Goal: Information Seeking & Learning: Learn about a topic

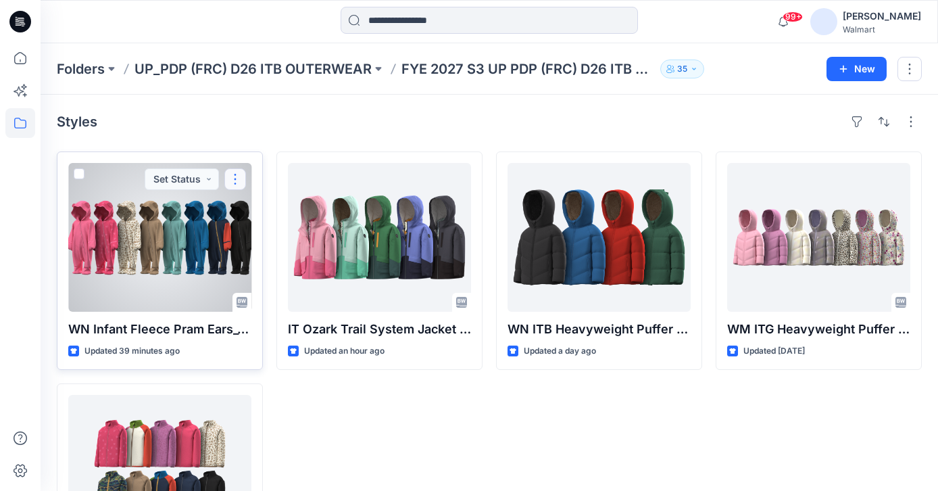
click at [235, 177] on button "button" at bounding box center [235, 179] width 22 height 22
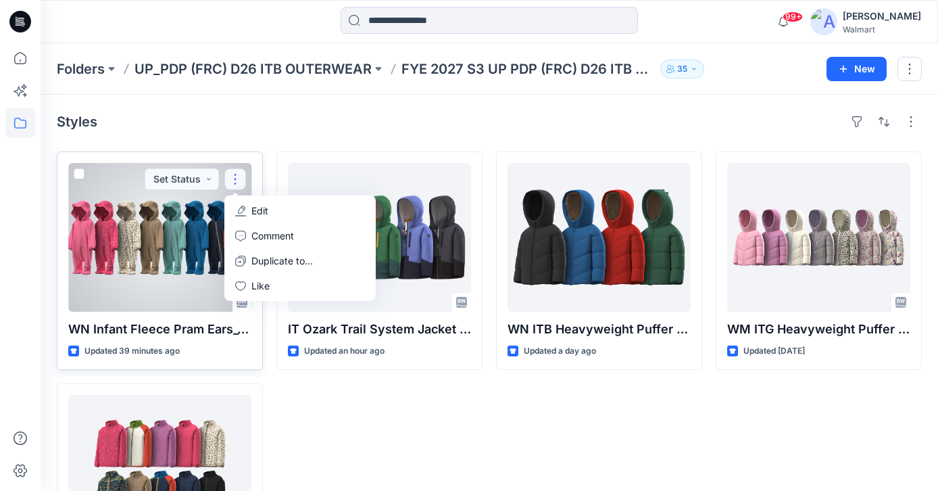
click at [258, 205] on p "Edit" at bounding box center [259, 210] width 17 height 14
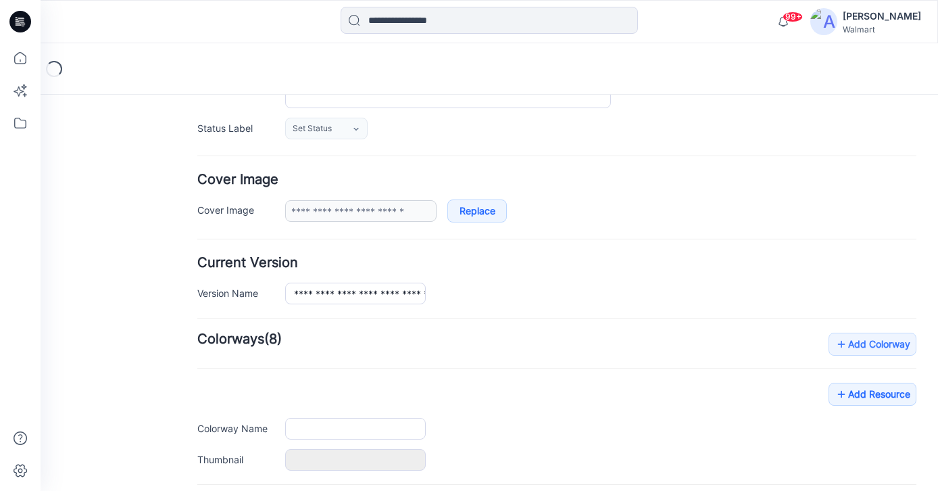
type input "**********"
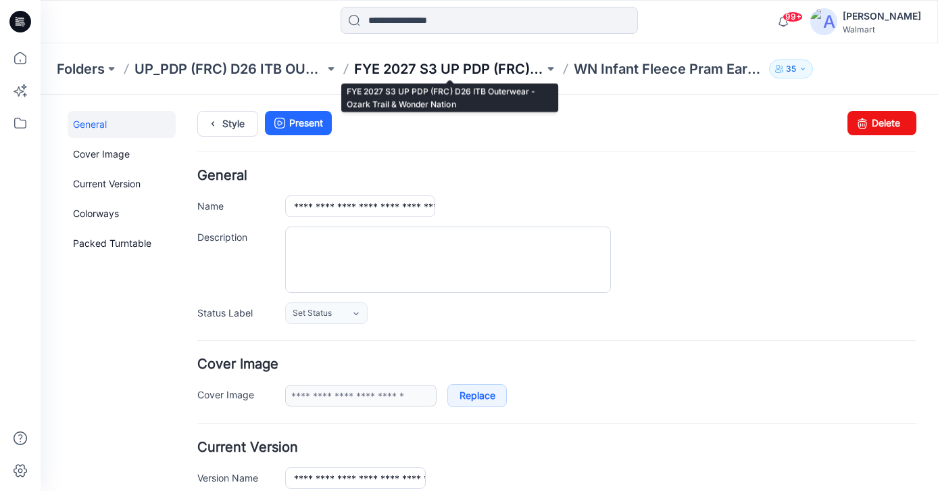
click at [448, 69] on p "FYE 2027 S3 UP PDP (FRC) D26 ITB Outerwear - Ozark Trail & Wonder Nation" at bounding box center [449, 68] width 190 height 19
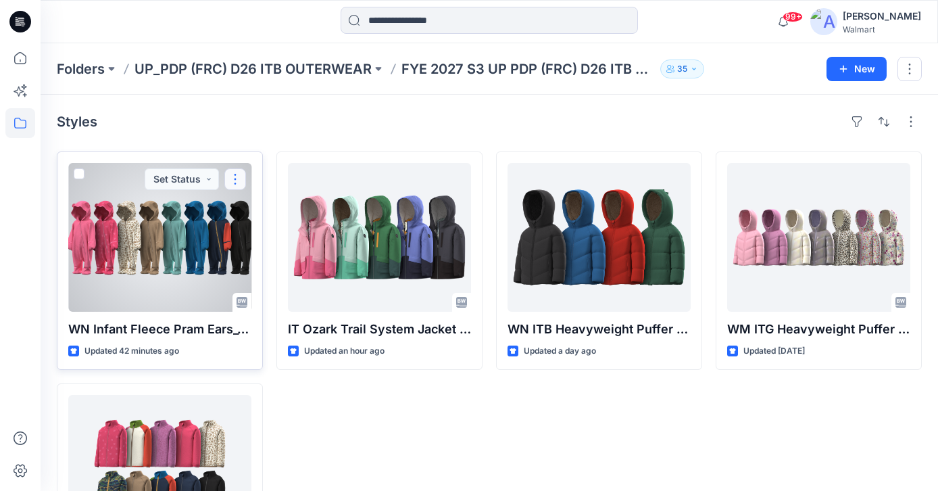
click at [237, 180] on button "button" at bounding box center [235, 179] width 22 height 22
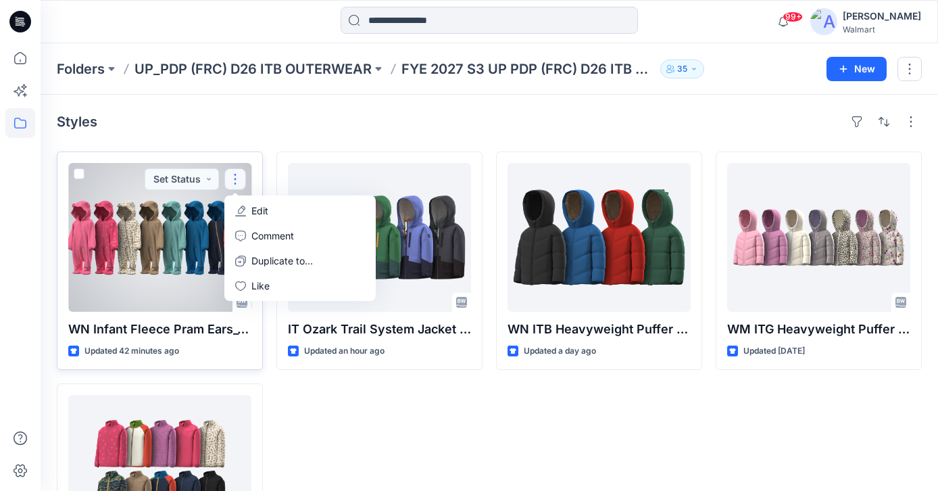
click at [241, 206] on icon "button" at bounding box center [241, 209] width 7 height 8
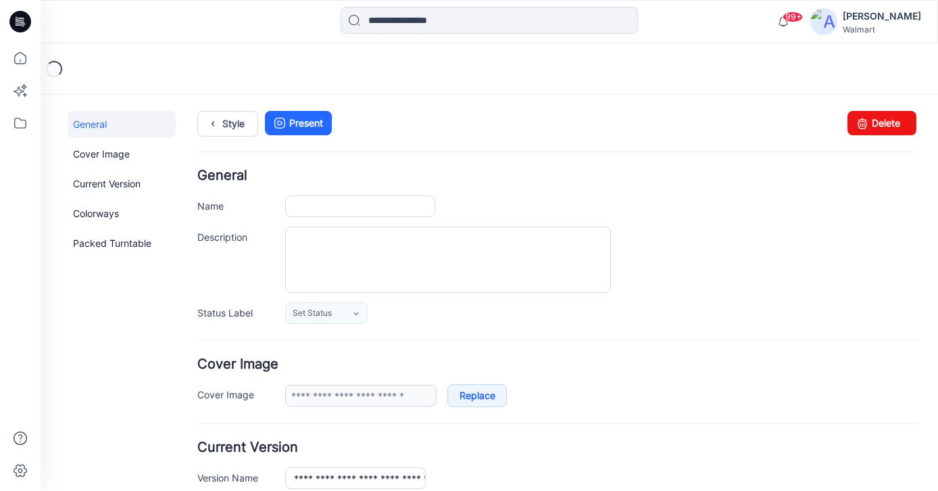
type input "**********"
type input "*********"
type input "**********"
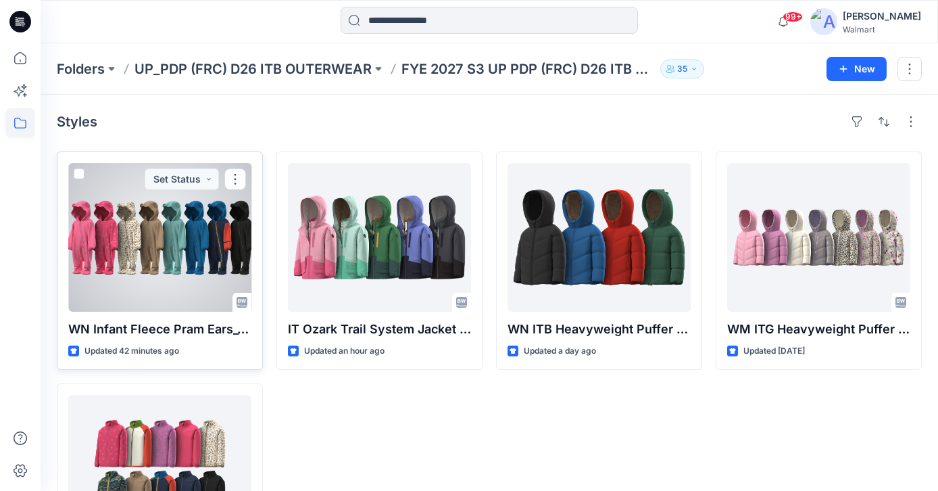
click at [170, 227] on div at bounding box center [159, 237] width 183 height 149
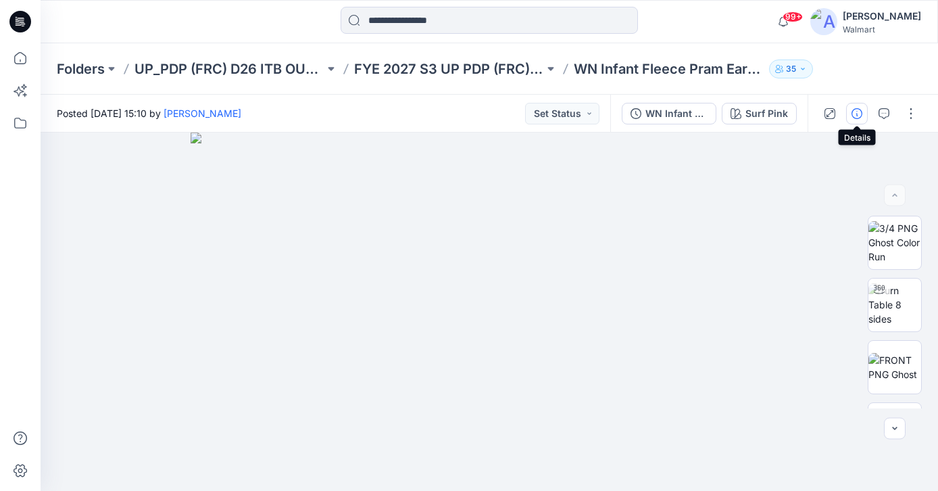
click at [855, 114] on icon "button" at bounding box center [857, 113] width 11 height 11
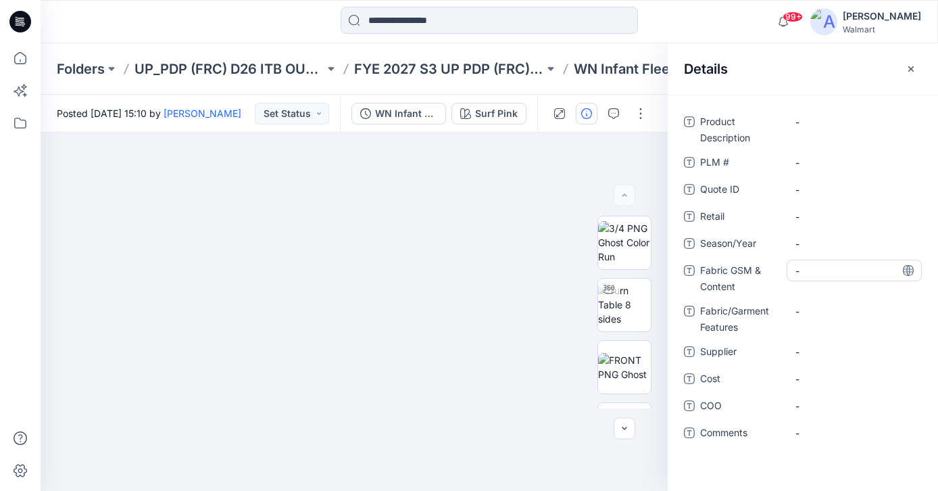
click at [815, 270] on Content "-" at bounding box center [855, 271] width 118 height 14
type textarea "**********"
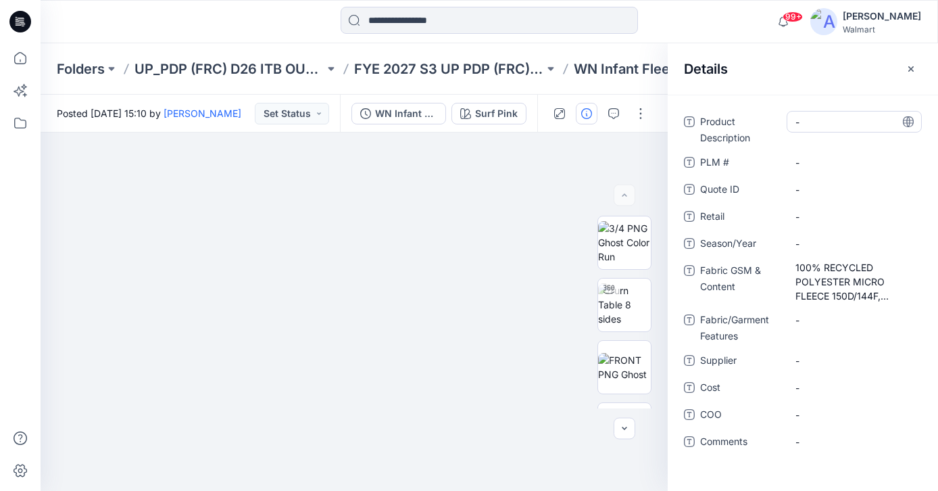
click at [814, 126] on Description "-" at bounding box center [855, 122] width 118 height 14
type textarea "*"
type textarea "**********"
click at [816, 234] on div "-" at bounding box center [854, 244] width 135 height 22
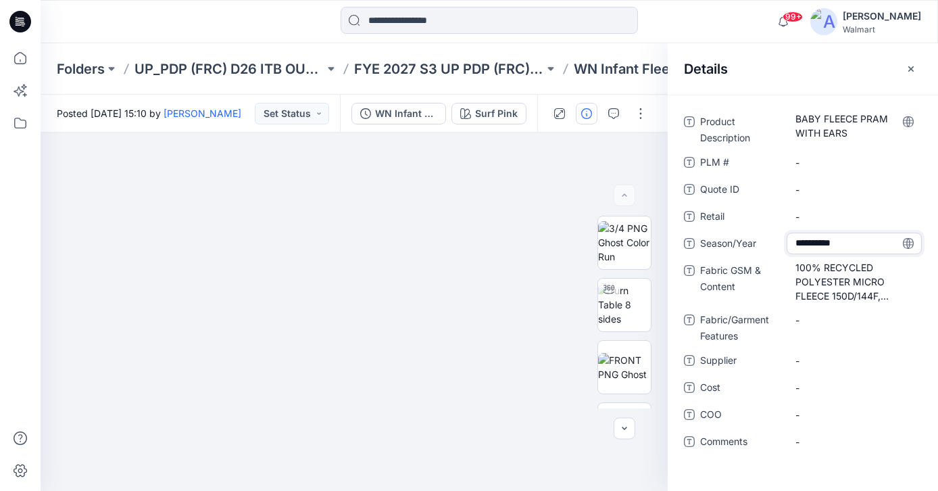
type textarea "**********"
click at [915, 65] on icon "button" at bounding box center [911, 69] width 11 height 11
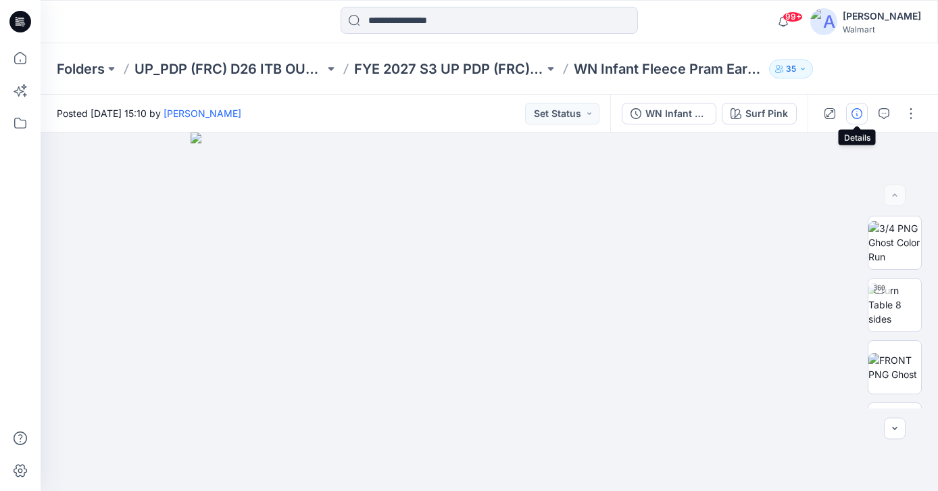
click at [858, 111] on icon "button" at bounding box center [857, 113] width 11 height 11
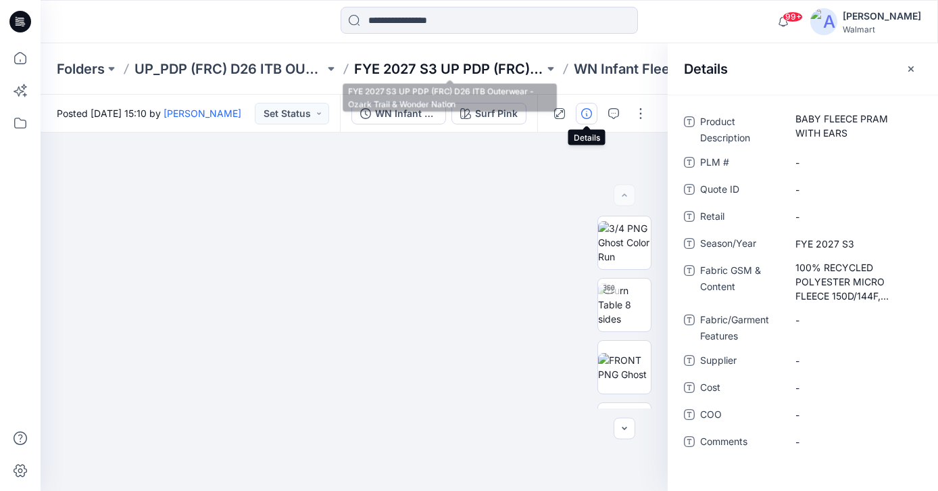
click at [474, 62] on p "FYE 2027 S3 UP PDP (FRC) D26 ITB Outerwear - Ozark Trail & Wonder Nation" at bounding box center [449, 68] width 190 height 19
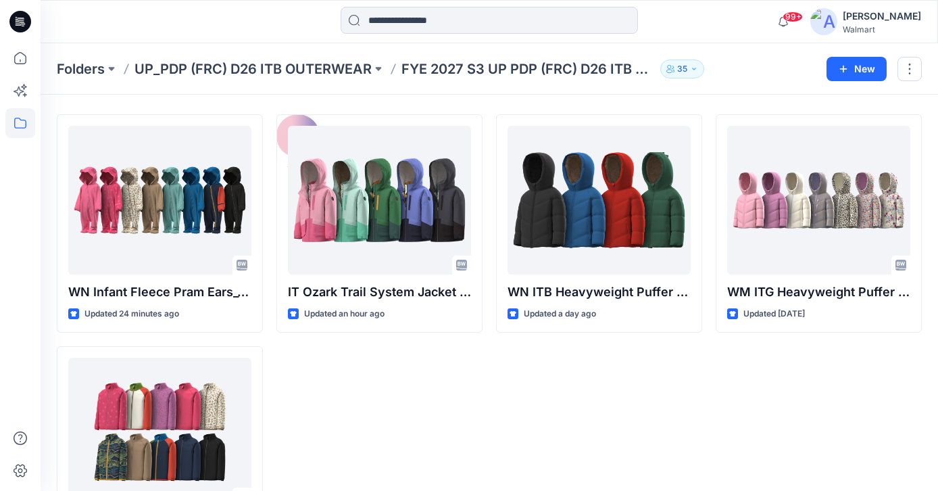
scroll to position [39, 0]
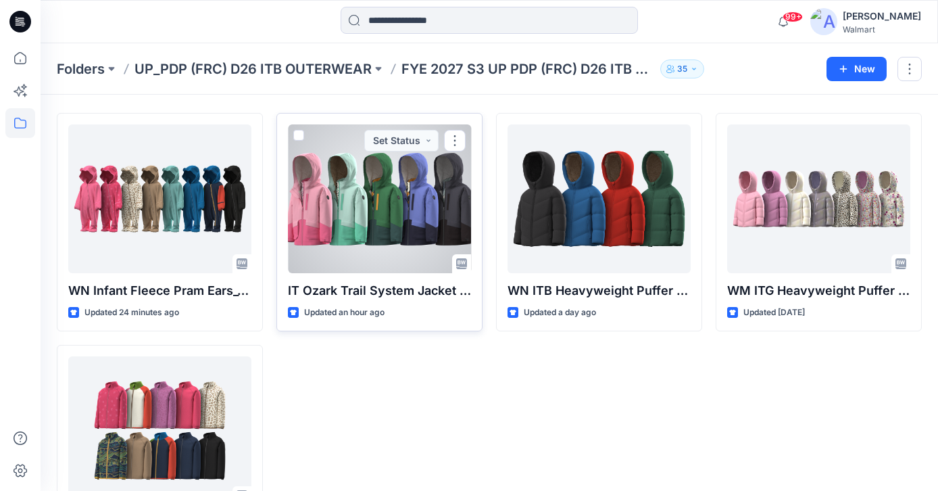
click at [377, 230] on div at bounding box center [379, 198] width 183 height 149
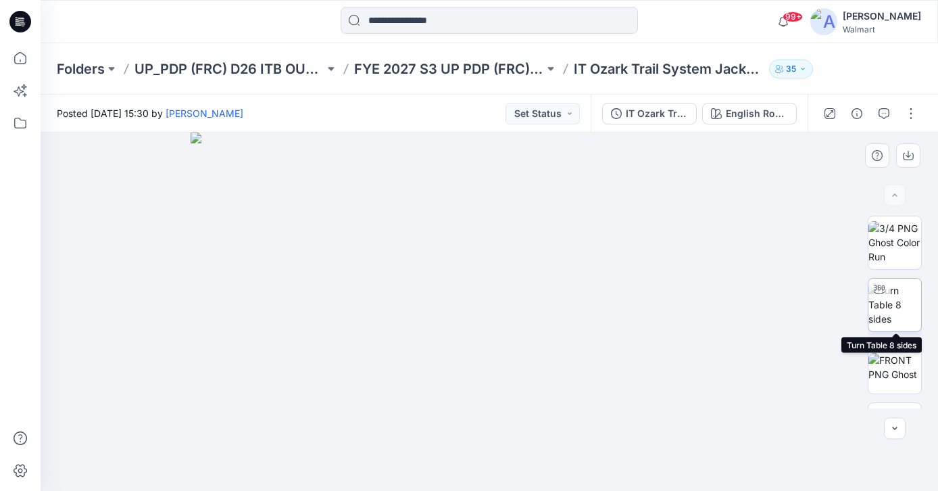
click at [907, 287] on img at bounding box center [894, 304] width 53 height 43
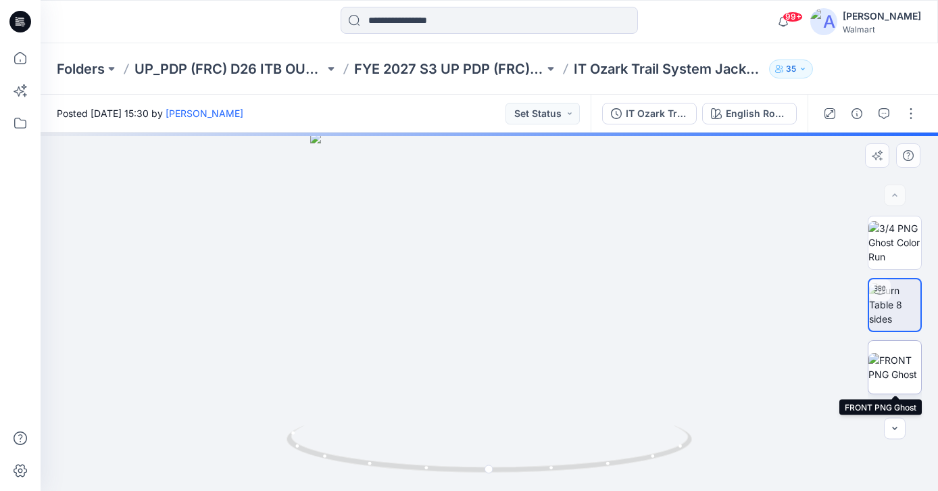
click at [900, 353] on img at bounding box center [894, 367] width 53 height 28
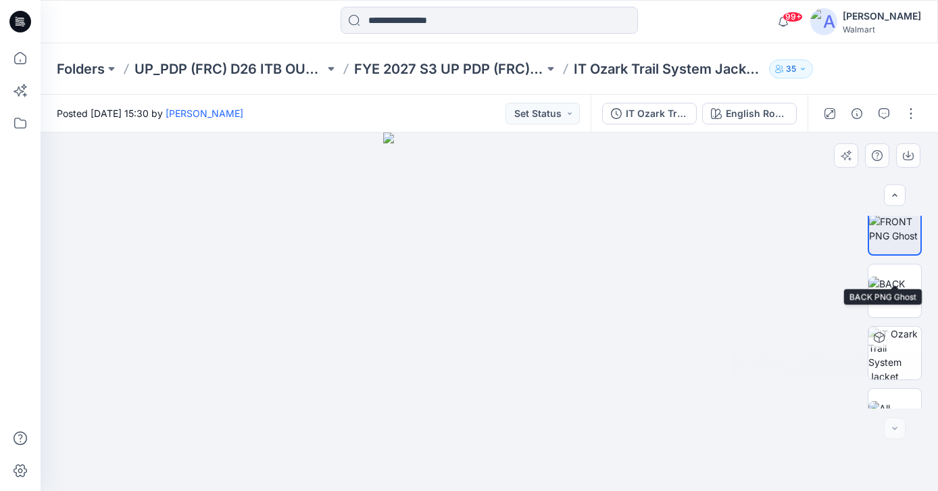
scroll to position [172, 0]
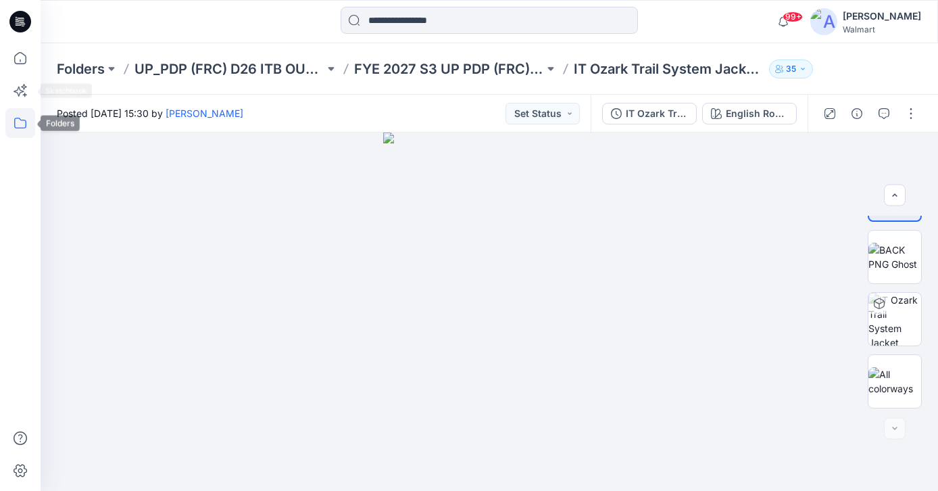
click at [17, 123] on icon at bounding box center [20, 123] width 30 height 30
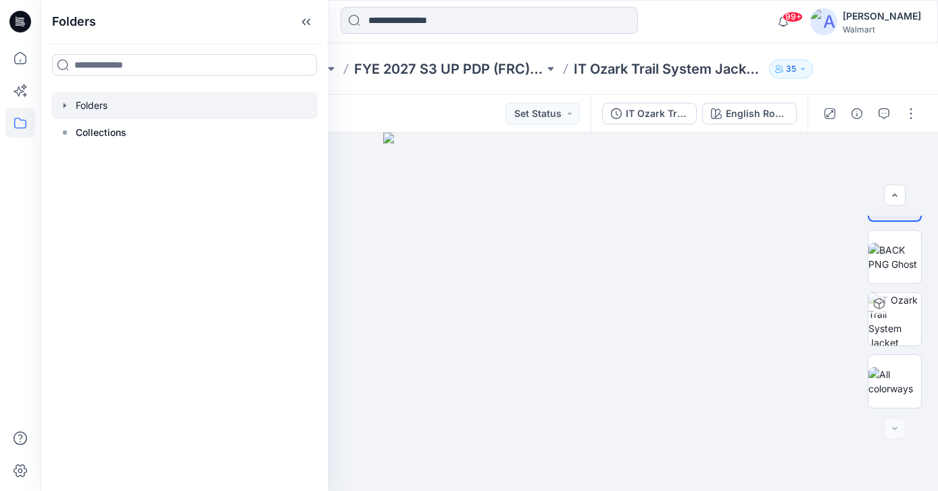
click at [66, 104] on icon "button" at bounding box center [64, 105] width 11 height 11
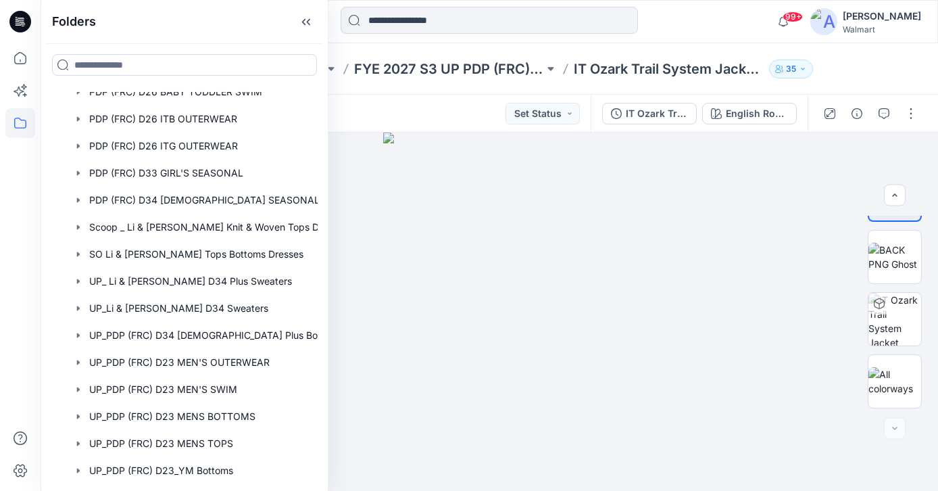
scroll to position [313, 0]
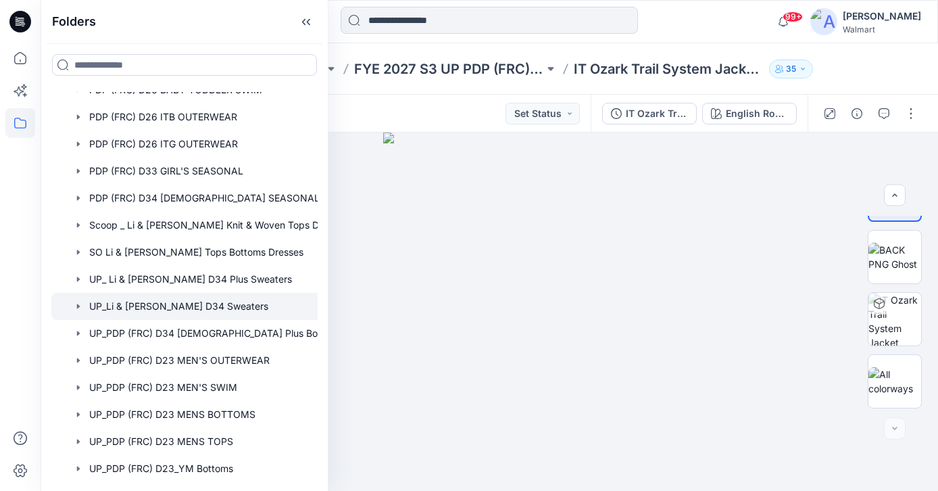
click at [183, 310] on div at bounding box center [201, 306] width 301 height 27
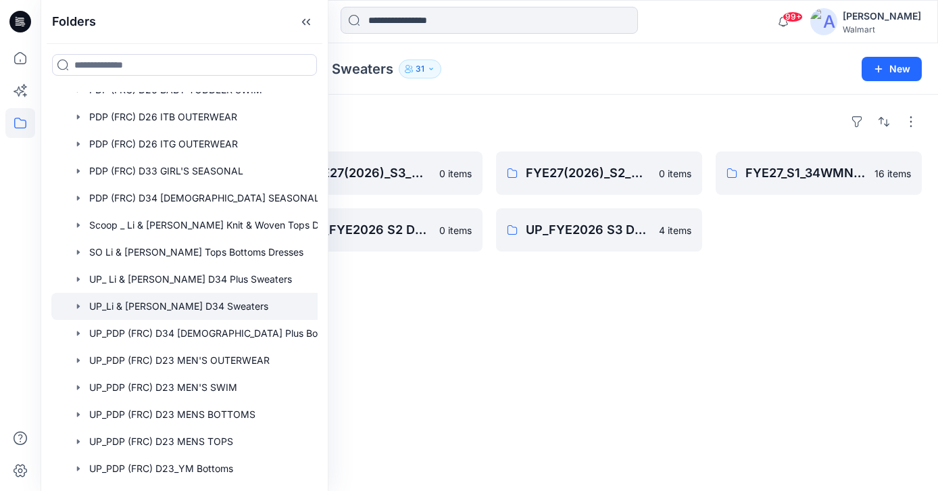
click at [389, 297] on div "Folders FYE27(2026)_S4_D34_ [DEMOGRAPHIC_DATA]_ Li&Fung 0 items UP_FYE2026 S4 D…" at bounding box center [490, 293] width 898 height 396
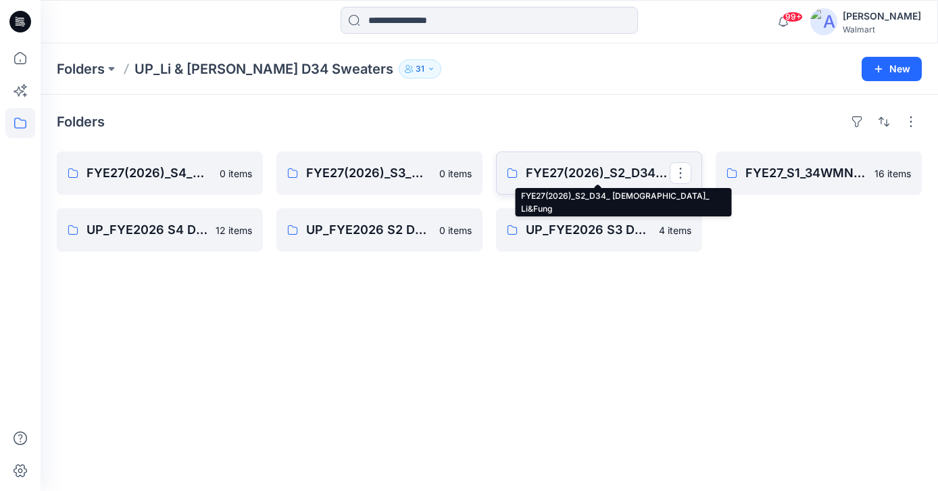
click at [549, 176] on p "FYE27(2026)_S2_D34_ [DEMOGRAPHIC_DATA]_ Li&Fung" at bounding box center [598, 173] width 144 height 19
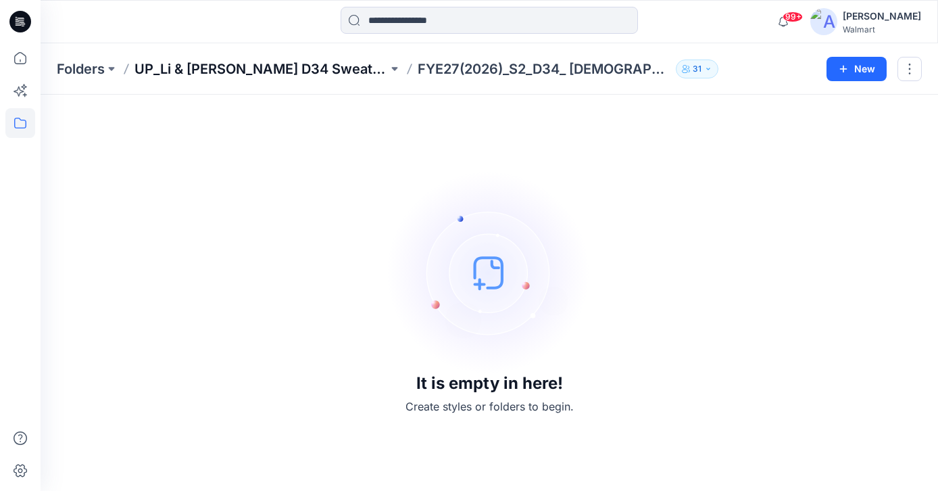
click at [239, 74] on p "UP_Li & [PERSON_NAME] D34 Sweaters" at bounding box center [260, 68] width 253 height 19
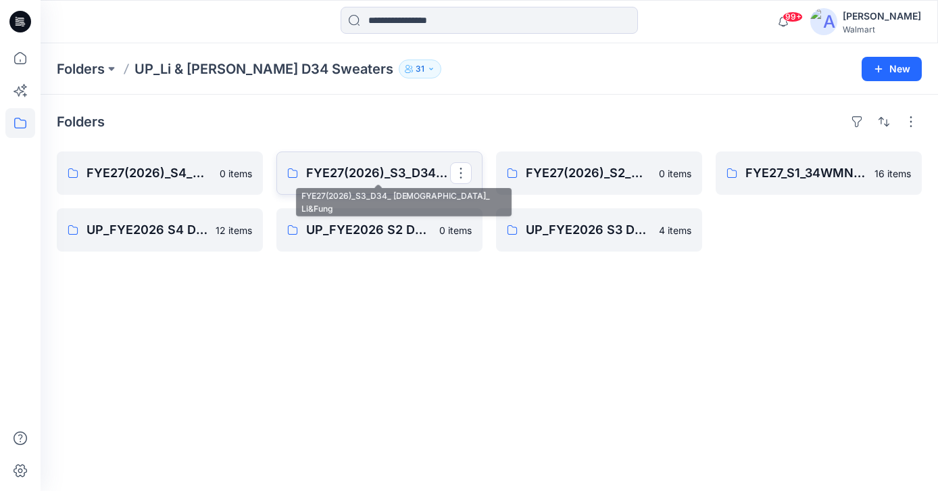
click at [363, 170] on p "FYE27(2026)_S3_D34_ [DEMOGRAPHIC_DATA]_ Li&Fung" at bounding box center [378, 173] width 144 height 19
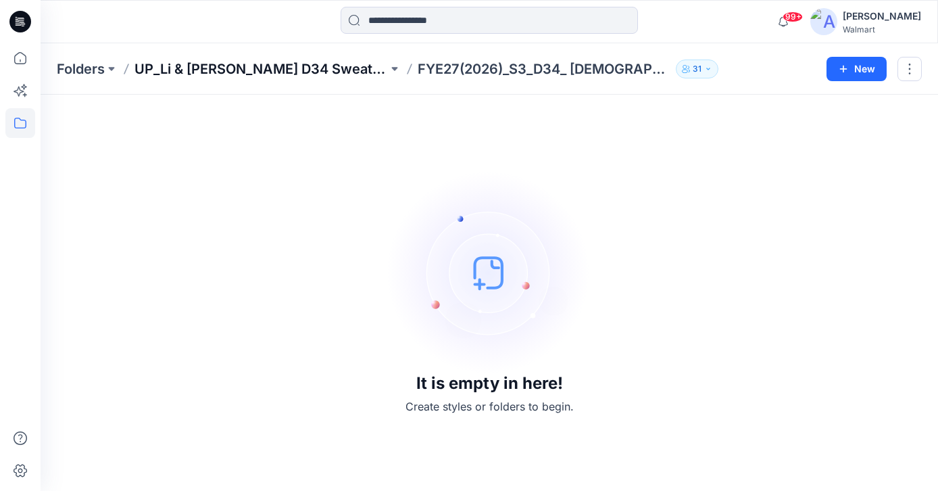
click at [291, 64] on p "UP_Li & [PERSON_NAME] D34 Sweaters" at bounding box center [260, 68] width 253 height 19
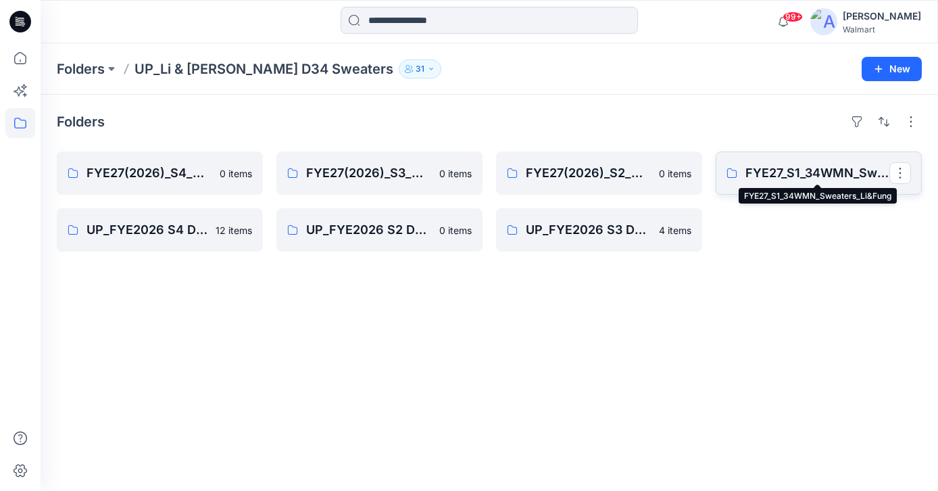
click at [785, 174] on p "FYE27_S1_34WMN_Sweaters_Li&Fung" at bounding box center [817, 173] width 144 height 19
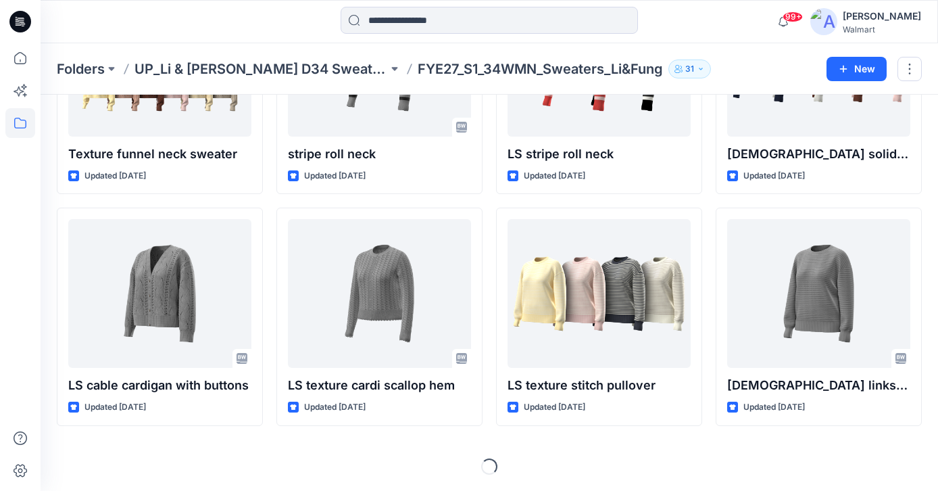
scroll to position [412, 0]
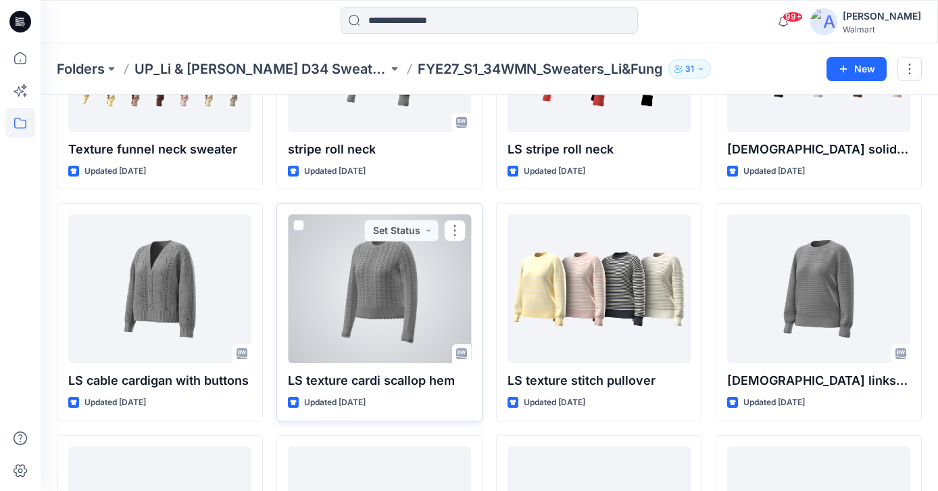
click at [378, 293] on div at bounding box center [379, 288] width 183 height 149
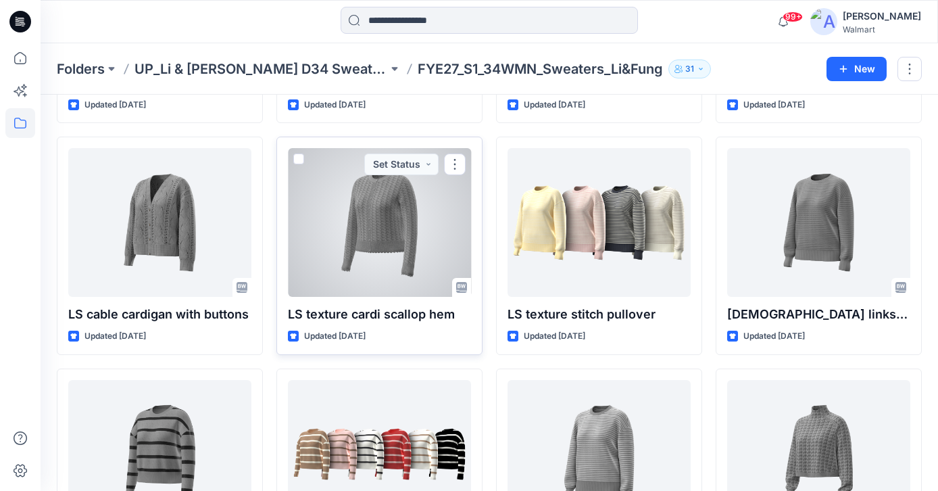
scroll to position [589, 0]
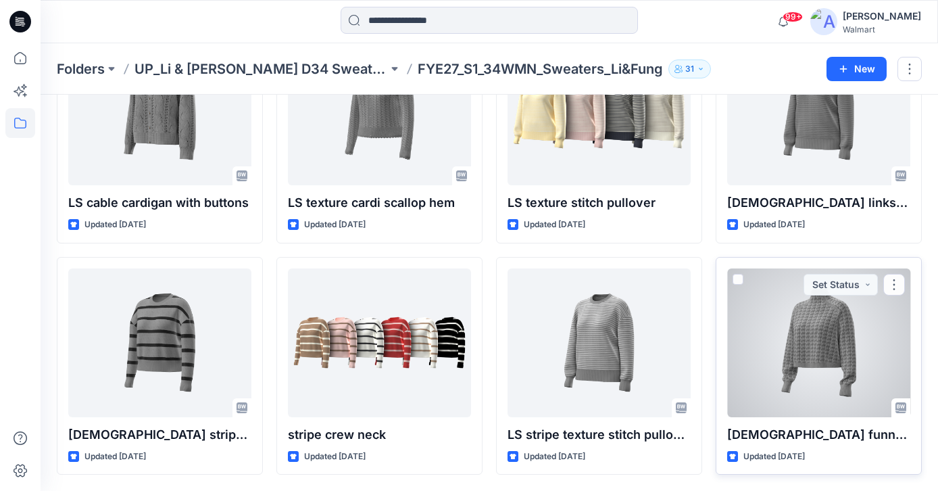
click at [838, 341] on div at bounding box center [818, 342] width 183 height 149
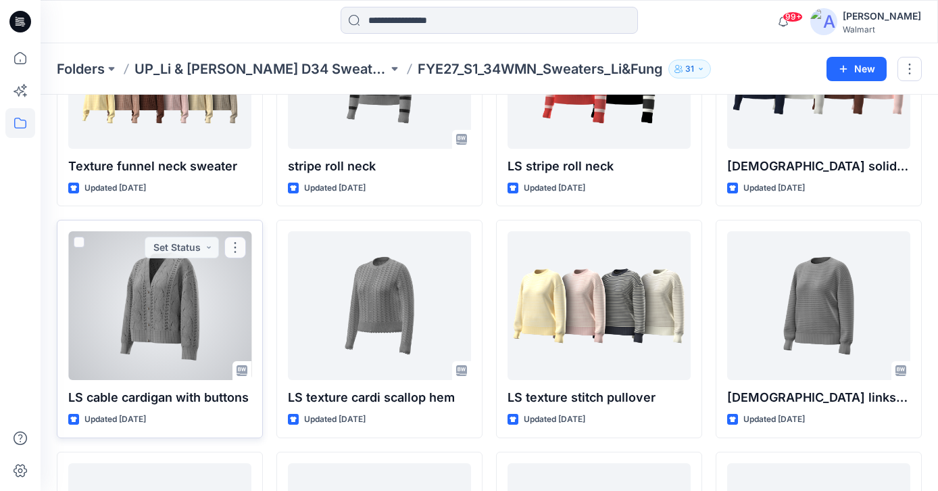
click at [191, 310] on div at bounding box center [159, 305] width 183 height 149
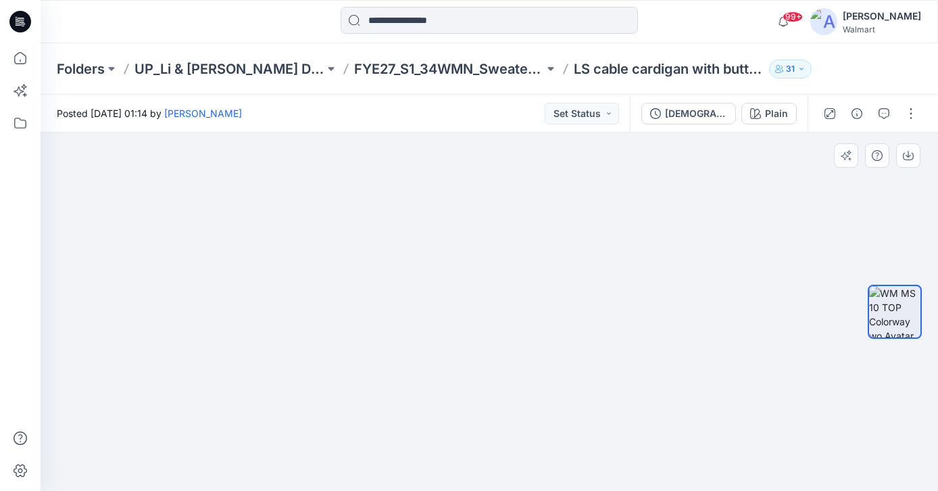
click at [482, 286] on img at bounding box center [489, 235] width 676 height 512
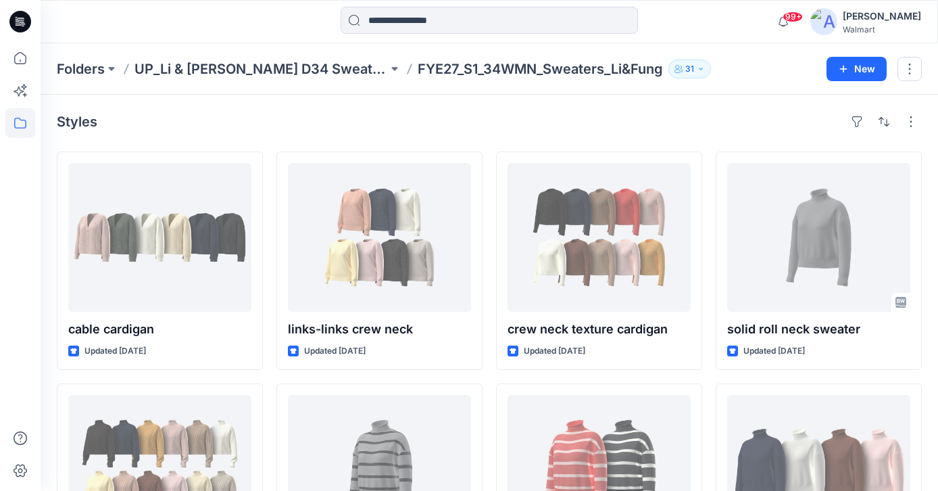
scroll to position [395, 0]
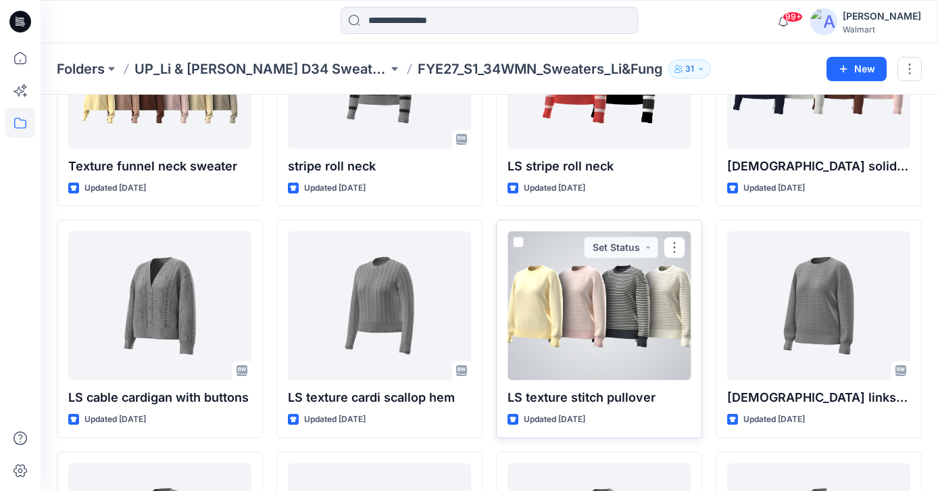
click at [613, 270] on div at bounding box center [599, 305] width 183 height 149
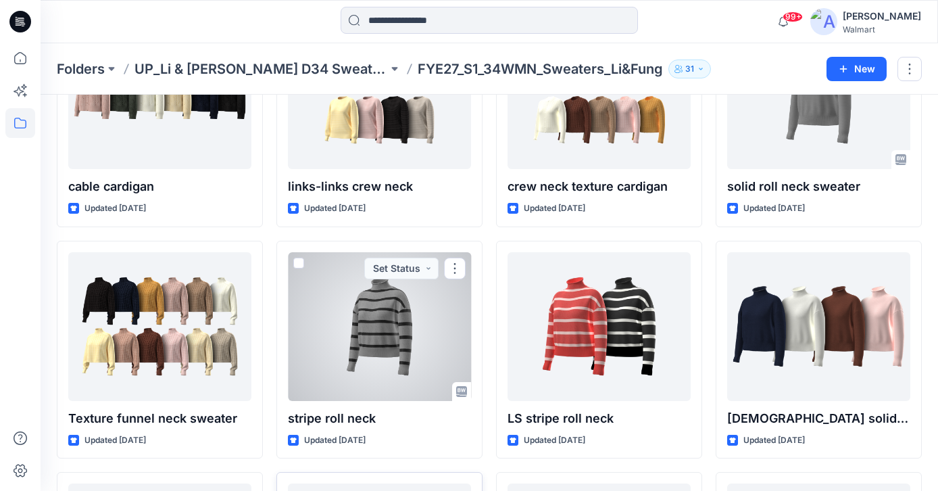
scroll to position [138, 0]
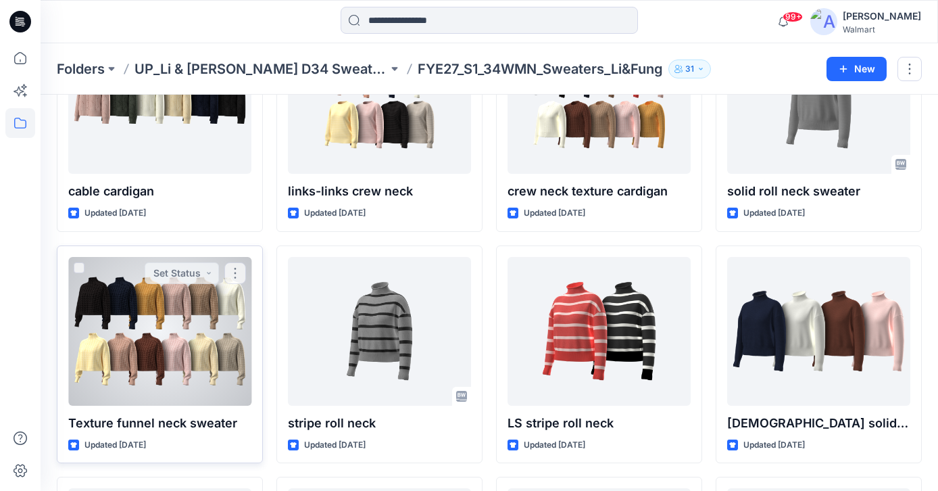
click at [153, 324] on div at bounding box center [159, 331] width 183 height 149
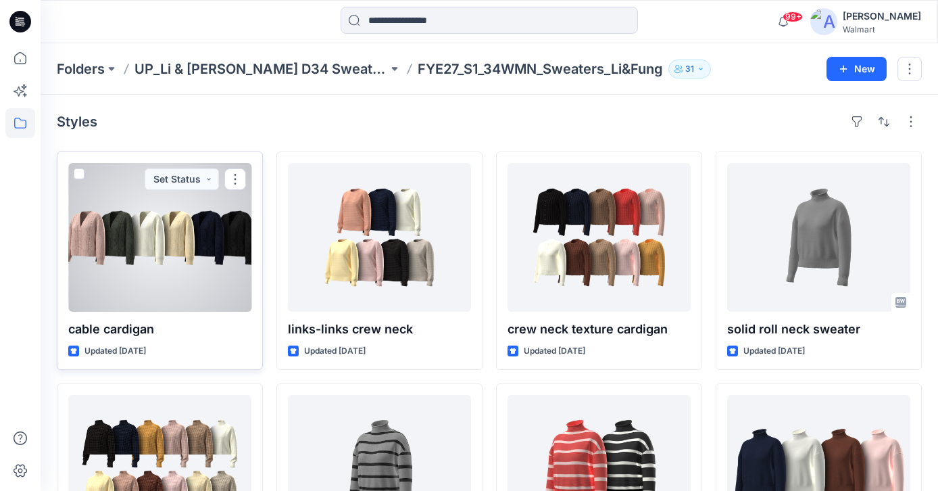
click at [126, 258] on div at bounding box center [159, 237] width 183 height 149
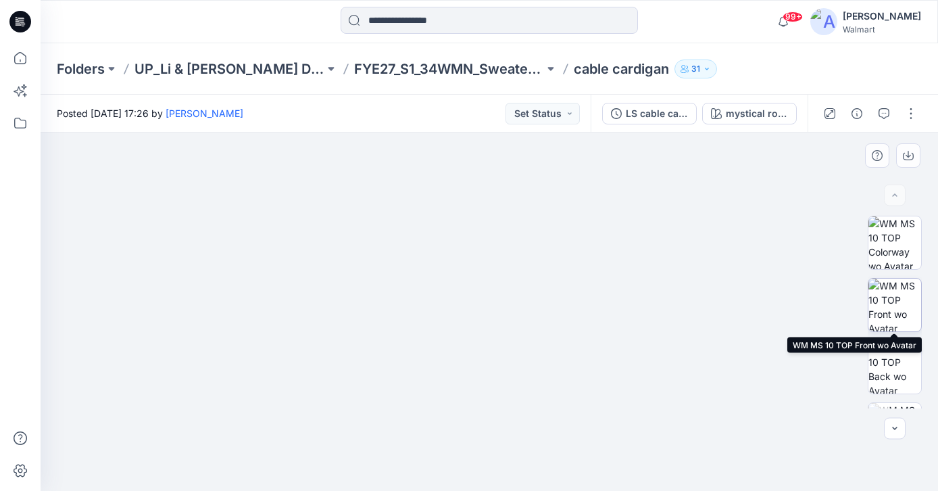
click at [903, 305] on img at bounding box center [894, 304] width 53 height 53
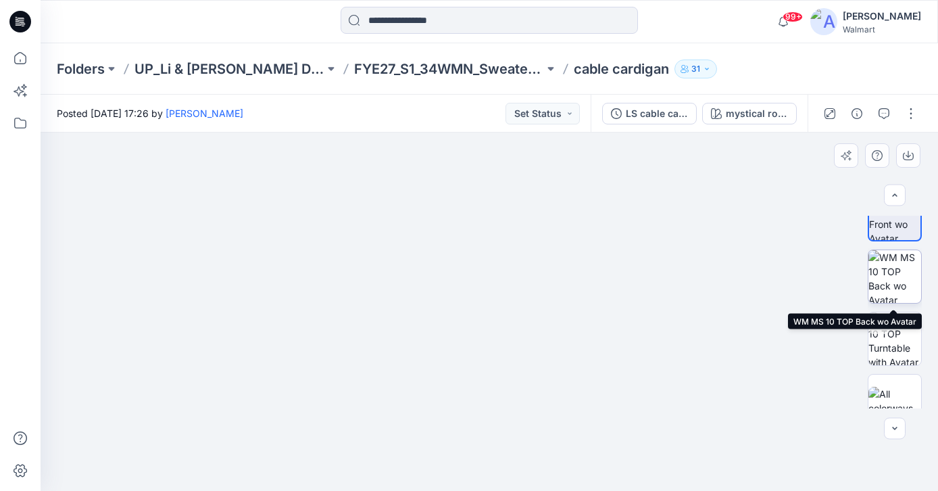
scroll to position [97, 0]
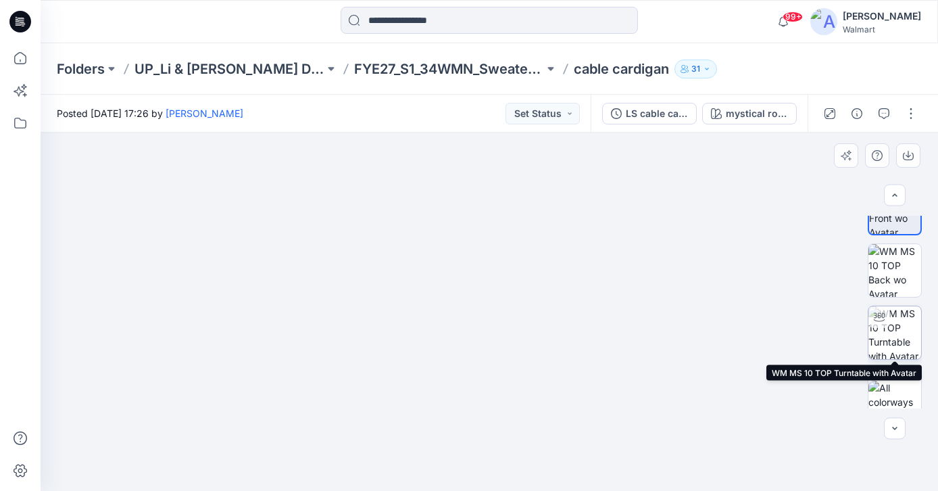
click at [891, 329] on img at bounding box center [894, 332] width 53 height 53
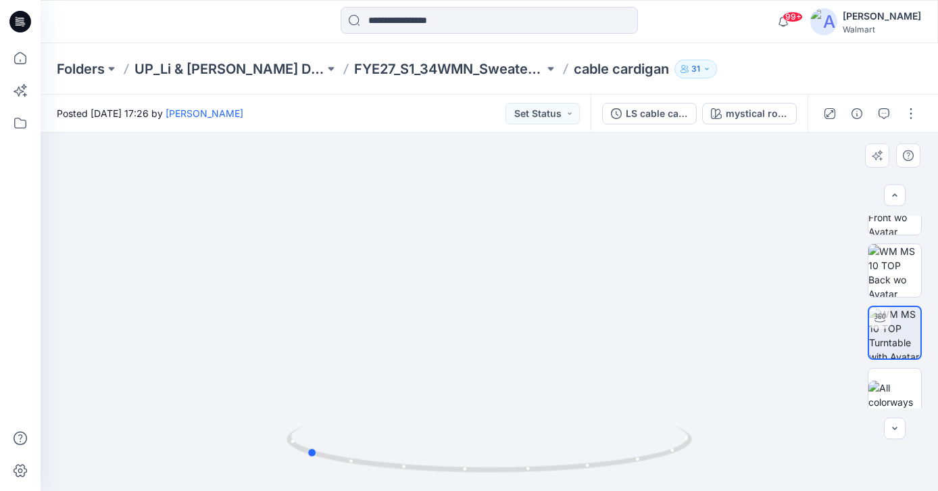
drag, startPoint x: 522, startPoint y: 276, endPoint x: 348, endPoint y: 304, distance: 175.9
click at [348, 304] on div at bounding box center [490, 311] width 898 height 358
drag, startPoint x: 501, startPoint y: 208, endPoint x: 467, endPoint y: 468, distance: 261.8
click at [467, 468] on div at bounding box center [490, 311] width 898 height 358
click at [745, 124] on button "mystical rose" at bounding box center [749, 114] width 95 height 22
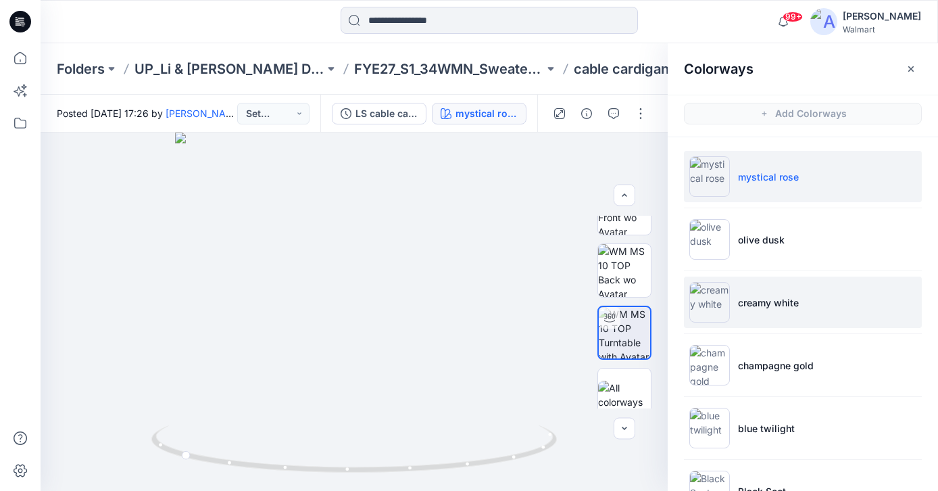
click at [747, 305] on p "creamy white" at bounding box center [768, 302] width 61 height 14
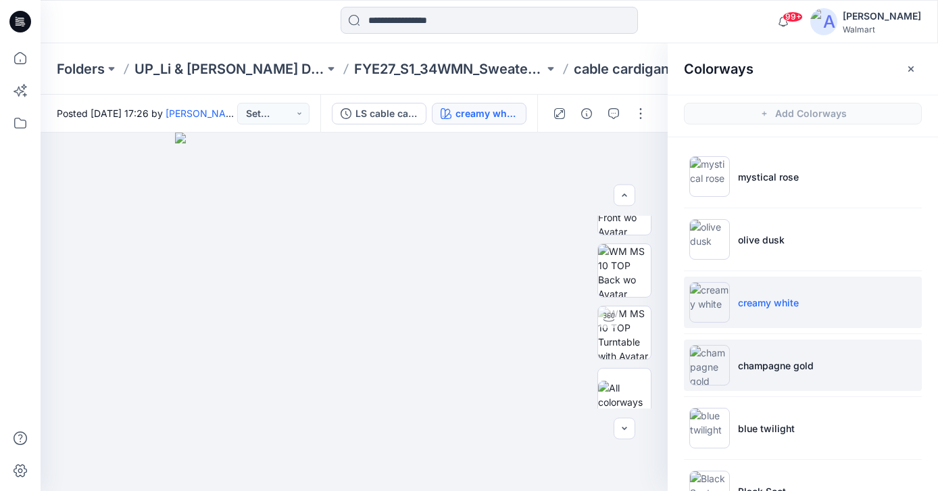
click at [785, 368] on p "champagne gold" at bounding box center [776, 365] width 76 height 14
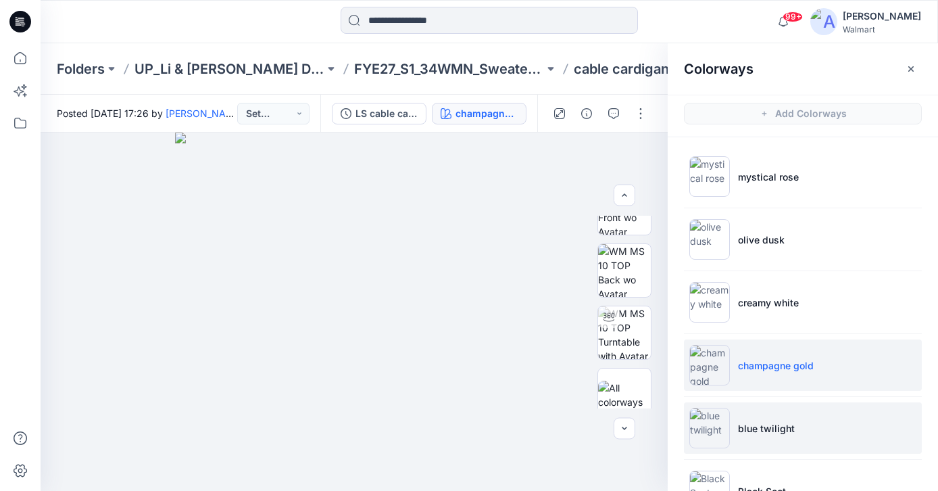
click at [766, 424] on p "blue twilight" at bounding box center [766, 428] width 57 height 14
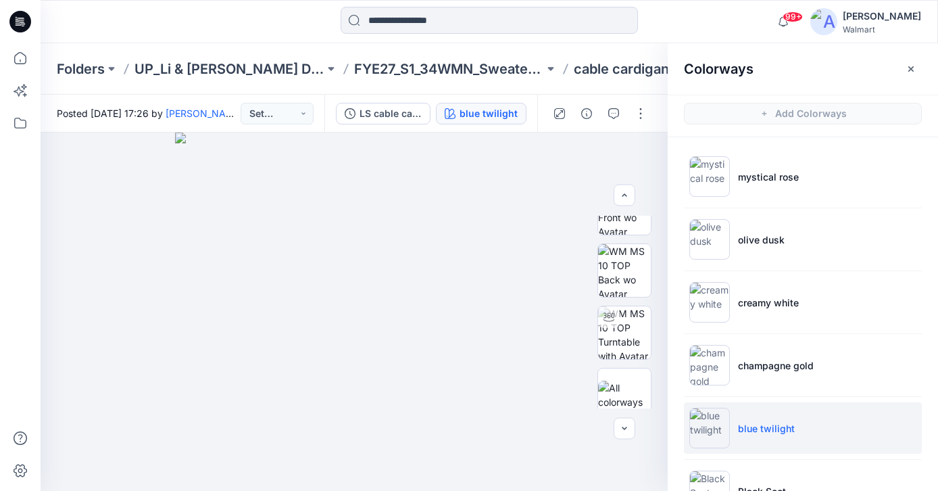
scroll to position [46, 0]
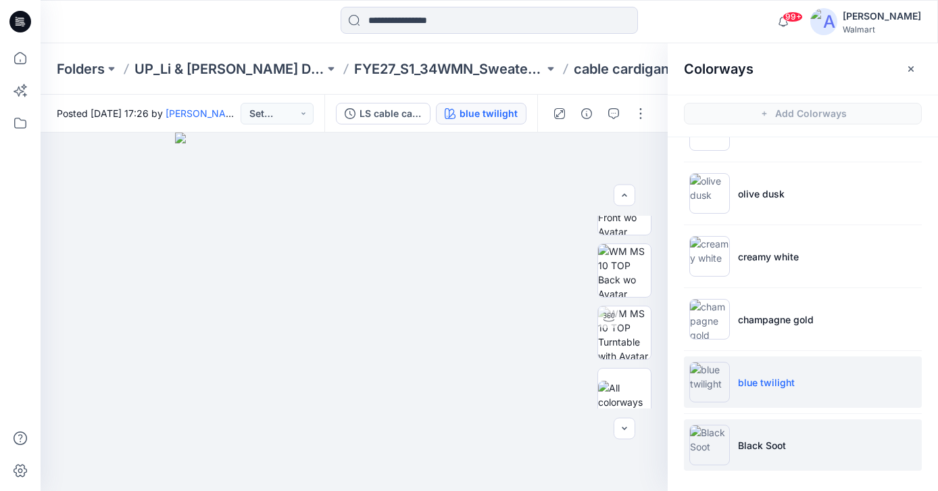
click at [783, 445] on p "Black Soot" at bounding box center [762, 445] width 48 height 14
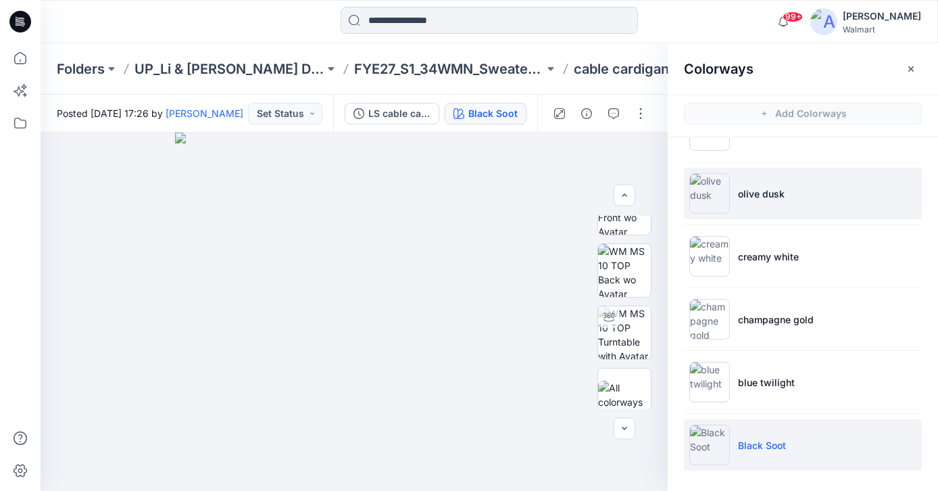
click at [752, 202] on li "olive dusk" at bounding box center [803, 193] width 238 height 51
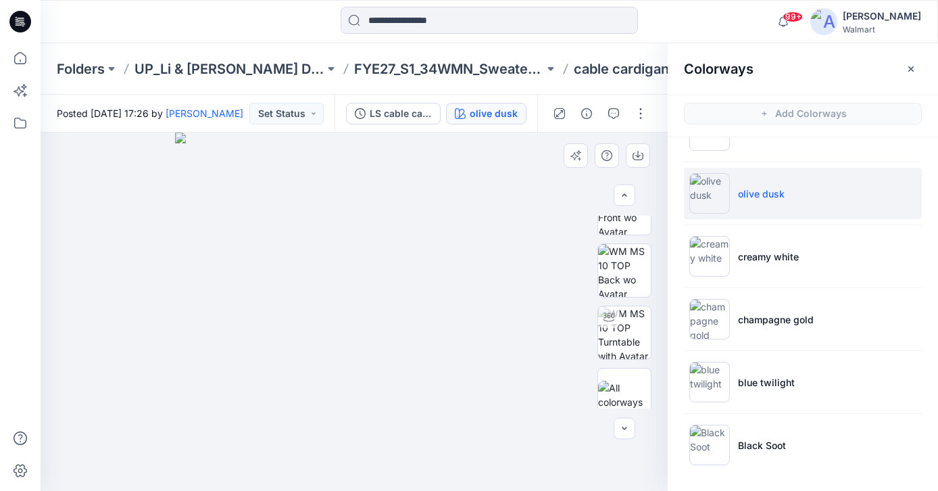
click at [458, 301] on img at bounding box center [354, 311] width 358 height 358
click at [537, 284] on img at bounding box center [354, 232] width 676 height 517
click at [921, 64] on button "button" at bounding box center [911, 69] width 22 height 22
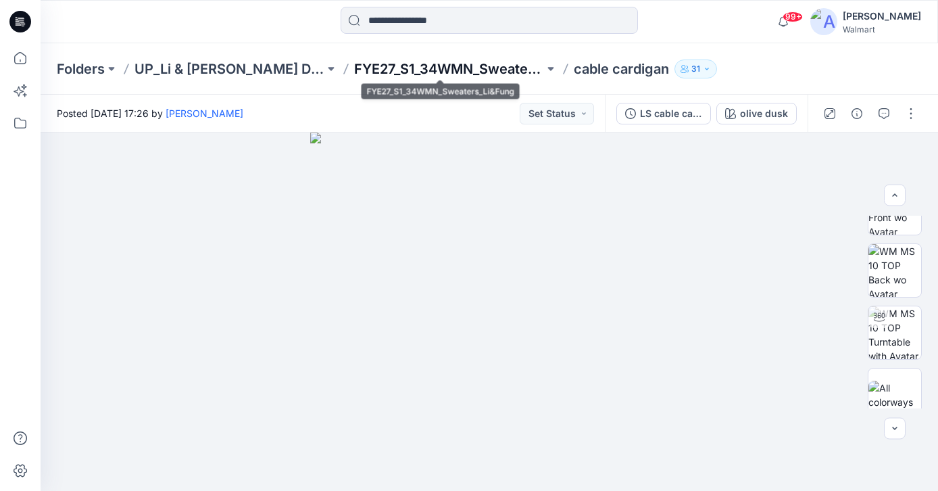
click at [403, 72] on p "FYE27_S1_34WMN_Sweaters_Li&Fung" at bounding box center [449, 68] width 190 height 19
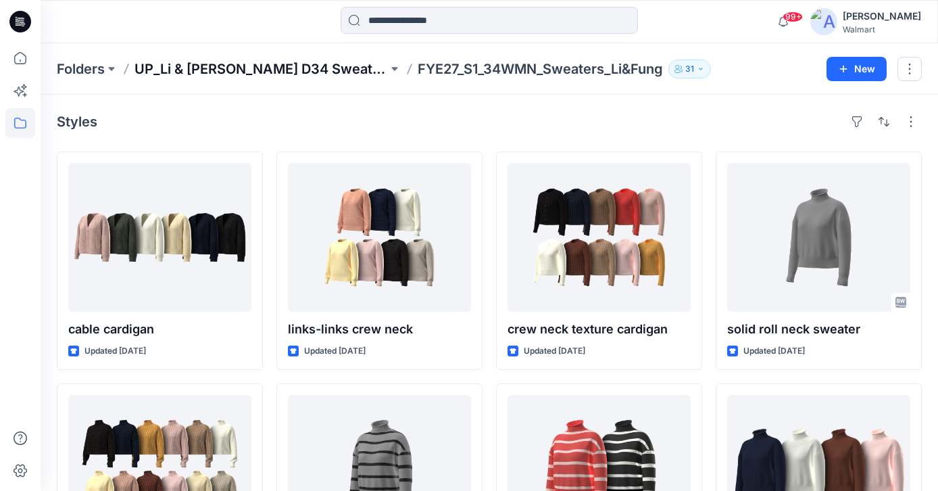
click at [280, 66] on p "UP_Li & [PERSON_NAME] D34 Sweaters" at bounding box center [260, 68] width 253 height 19
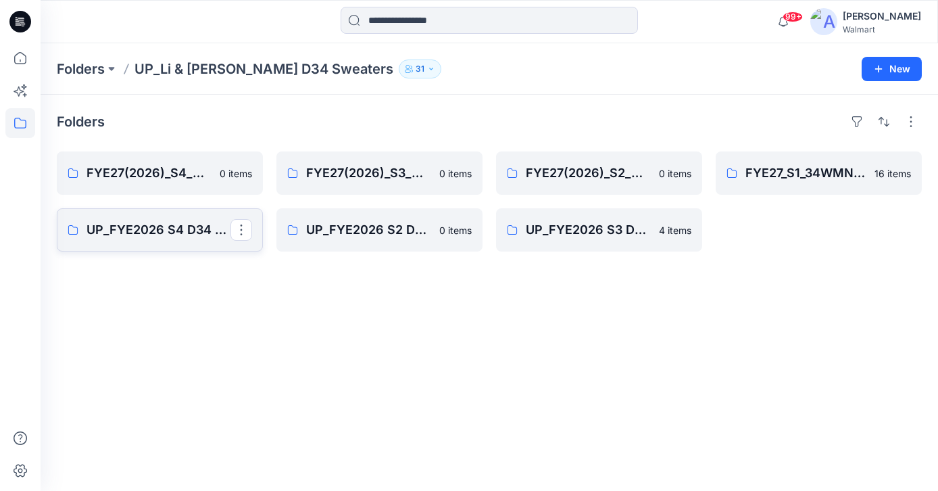
click at [153, 235] on p "UP_FYE2026 S4 D34 [DEMOGRAPHIC_DATA] Sweaters -LIFUNG" at bounding box center [159, 229] width 144 height 19
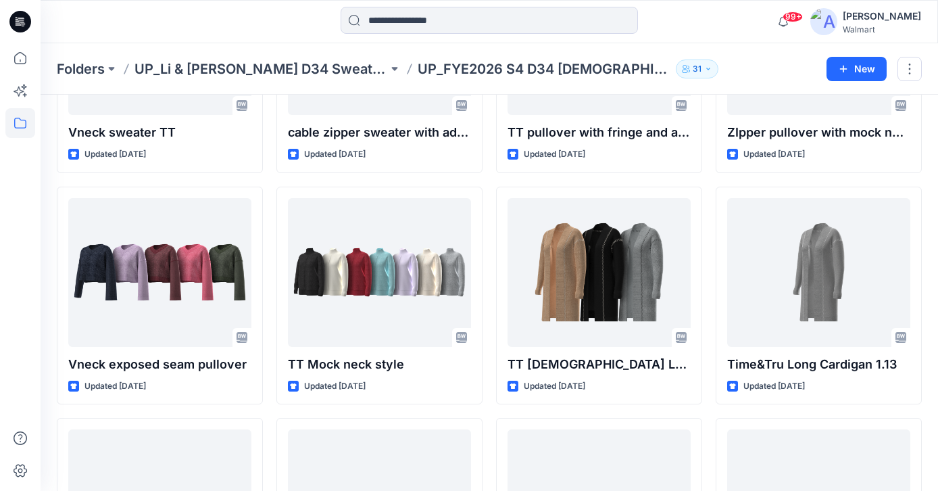
scroll to position [358, 0]
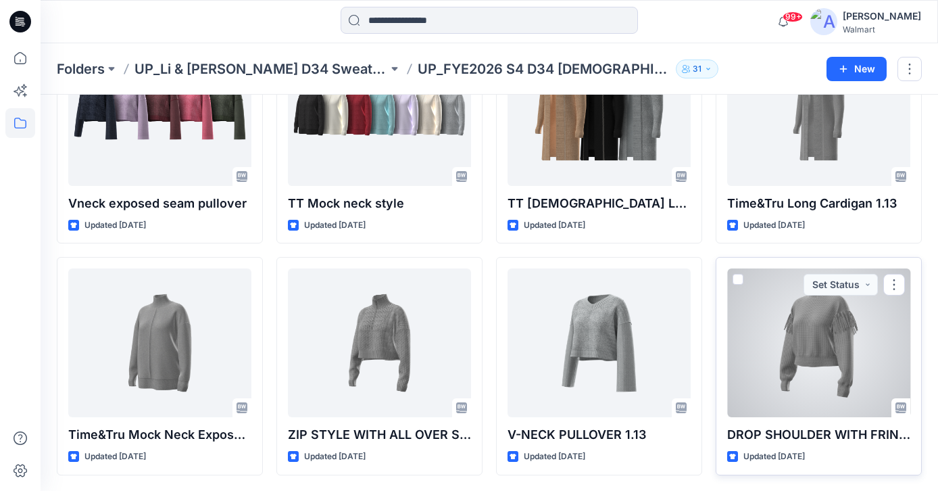
click at [828, 328] on div at bounding box center [818, 342] width 183 height 149
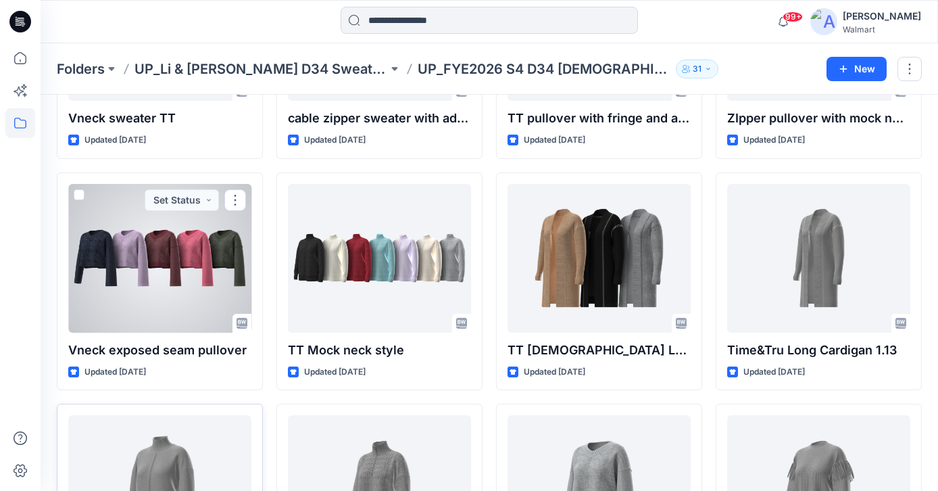
scroll to position [207, 0]
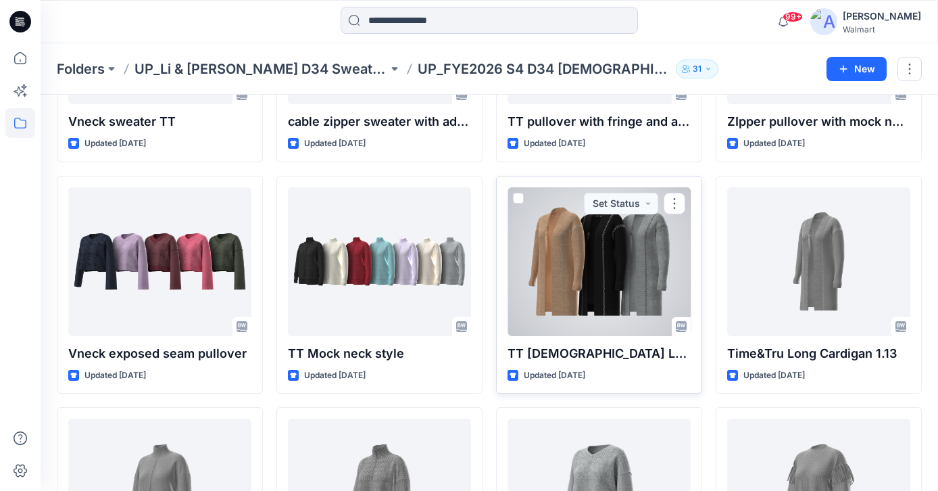
click at [585, 276] on div at bounding box center [599, 261] width 183 height 149
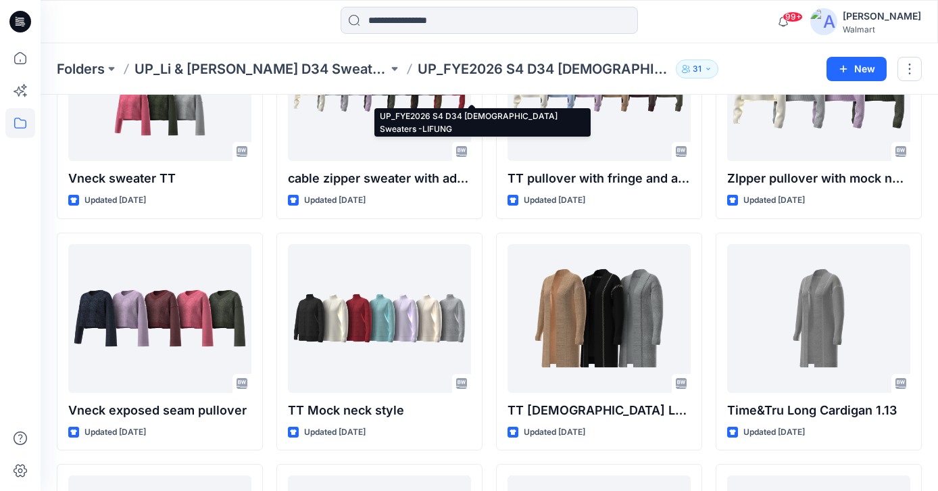
scroll to position [130, 0]
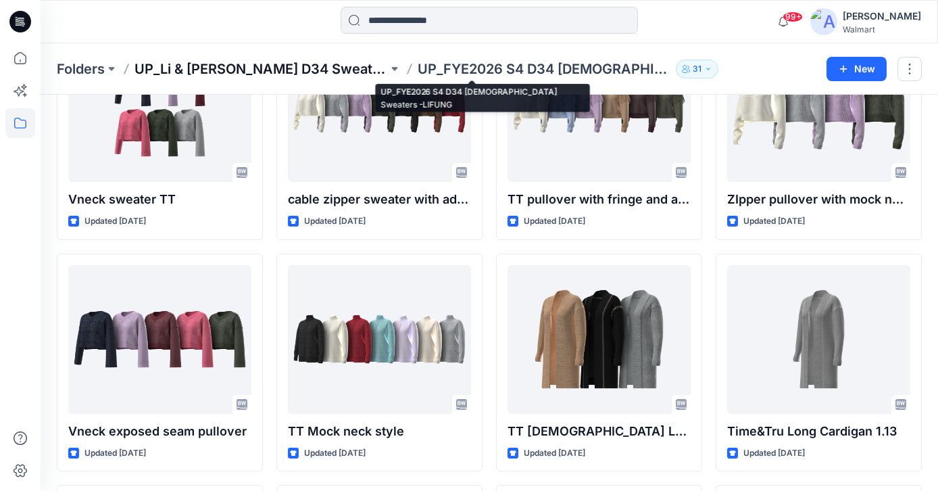
click at [260, 67] on p "UP_Li & [PERSON_NAME] D34 Sweaters" at bounding box center [260, 68] width 253 height 19
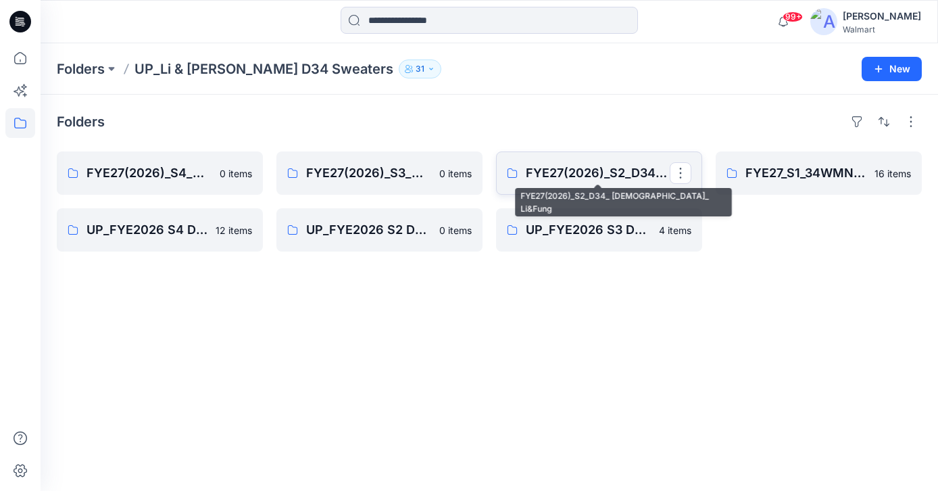
click at [591, 163] on link "FYE27(2026)_S2_D34_ [DEMOGRAPHIC_DATA]_ Li&Fung" at bounding box center [599, 172] width 206 height 43
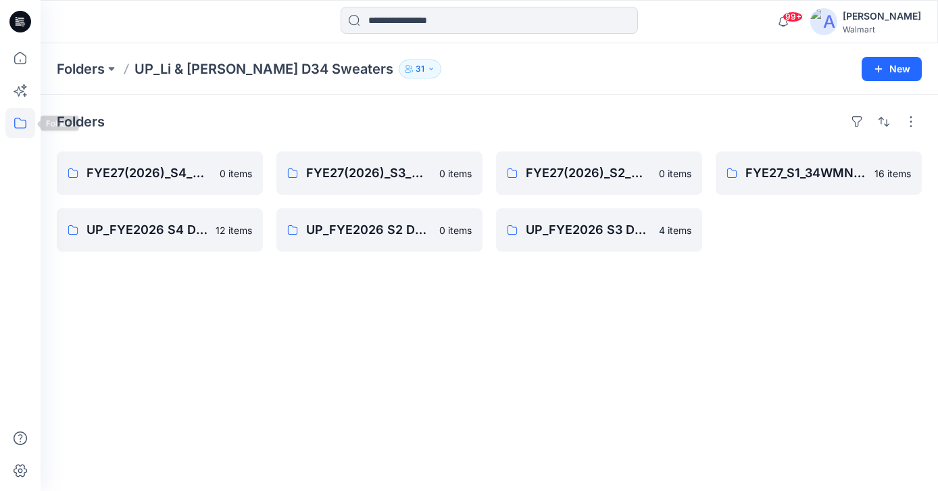
click at [30, 121] on icon at bounding box center [20, 123] width 30 height 30
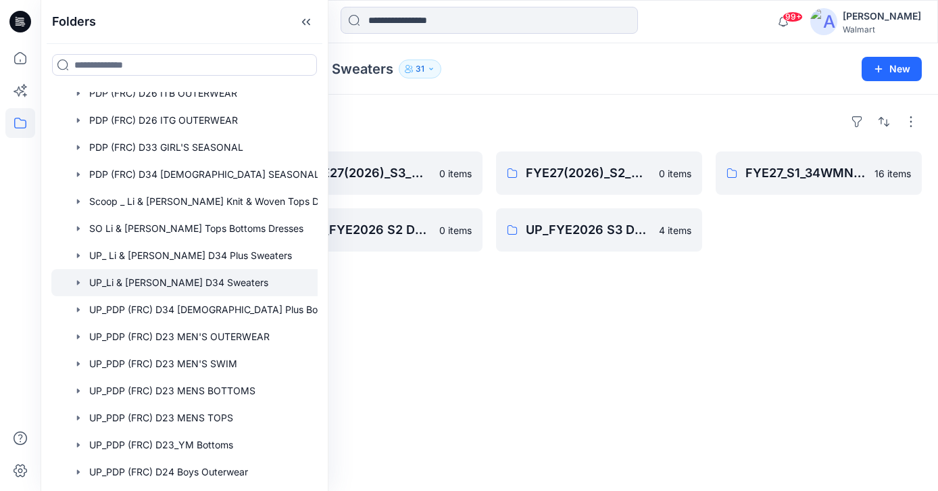
scroll to position [336, 0]
click at [150, 253] on div at bounding box center [201, 256] width 301 height 27
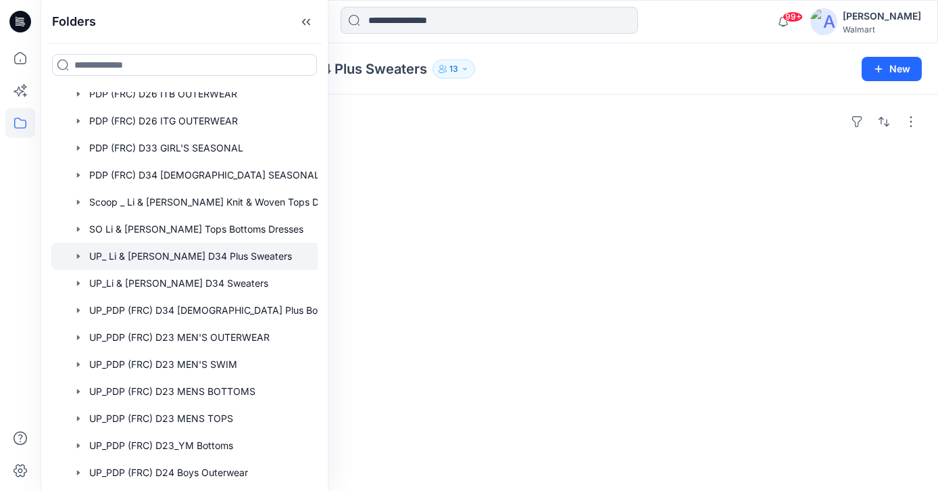
click at [190, 255] on div at bounding box center [201, 256] width 301 height 27
click at [556, 76] on div "Folders UP_ Li & [PERSON_NAME] D34 Plus Sweaters 13" at bounding box center [437, 68] width 760 height 19
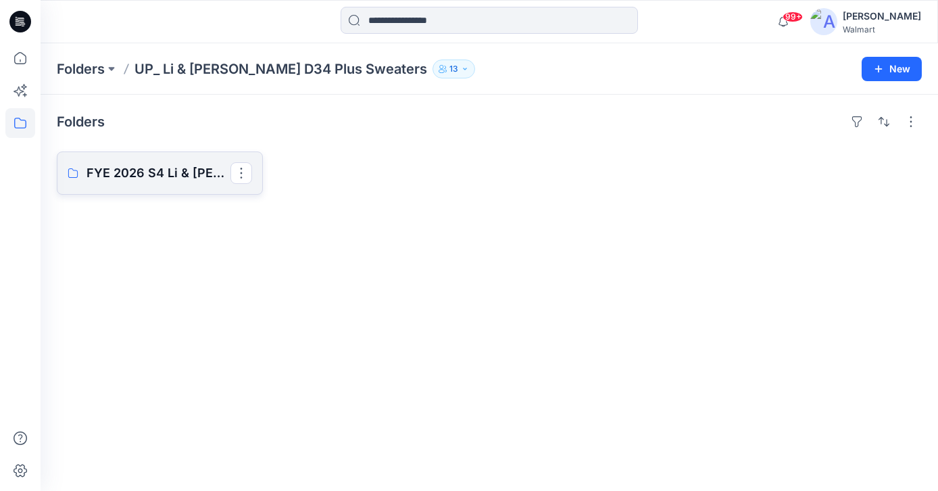
click at [164, 168] on p "FYE 2026 S4 Li & [PERSON_NAME] Plus Sweaters Board" at bounding box center [159, 173] width 144 height 19
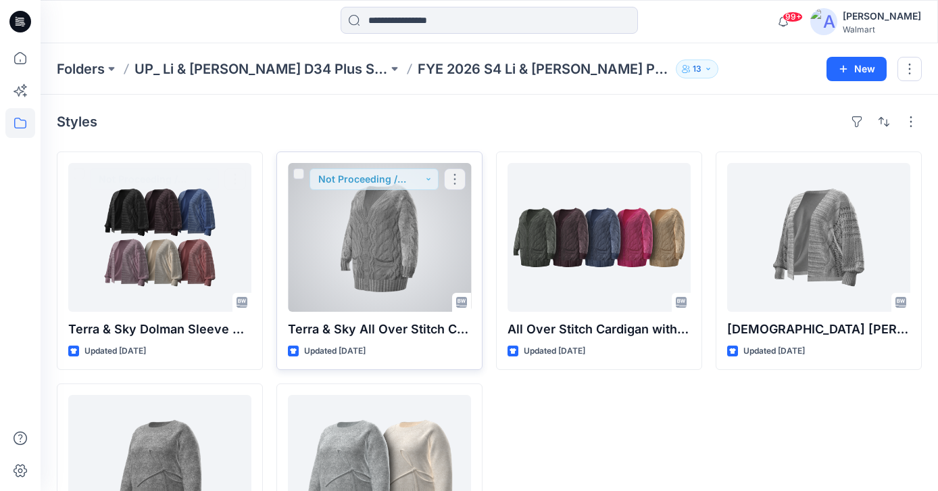
click at [351, 266] on div at bounding box center [379, 237] width 183 height 149
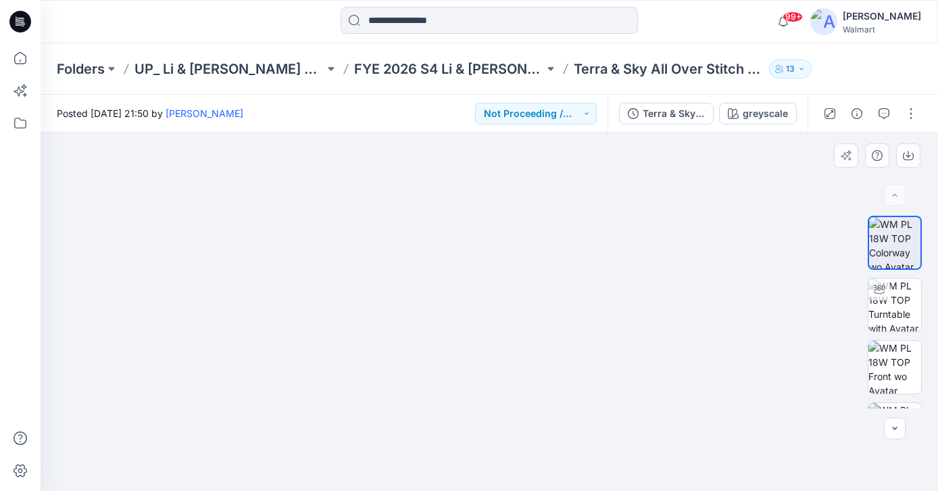
drag, startPoint x: 485, startPoint y: 371, endPoint x: 505, endPoint y: 360, distance: 22.4
click at [505, 359] on img at bounding box center [489, 225] width 676 height 532
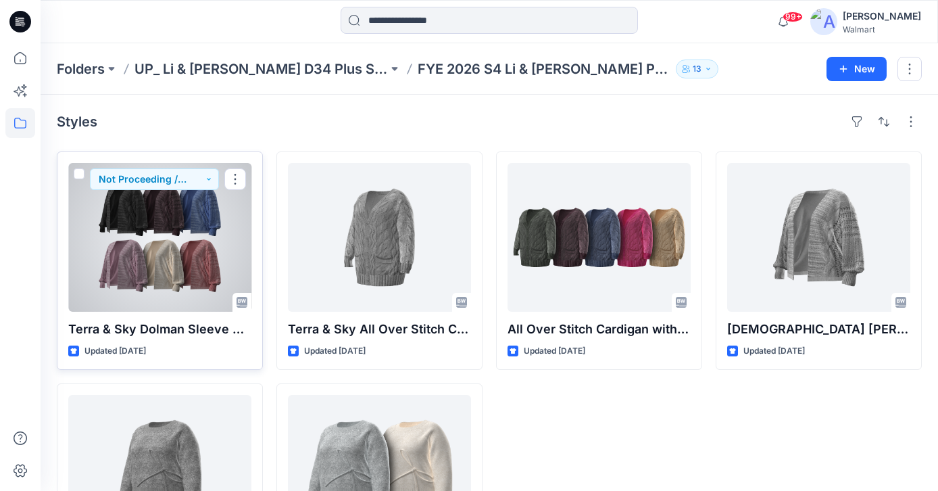
click at [151, 251] on div at bounding box center [159, 237] width 183 height 149
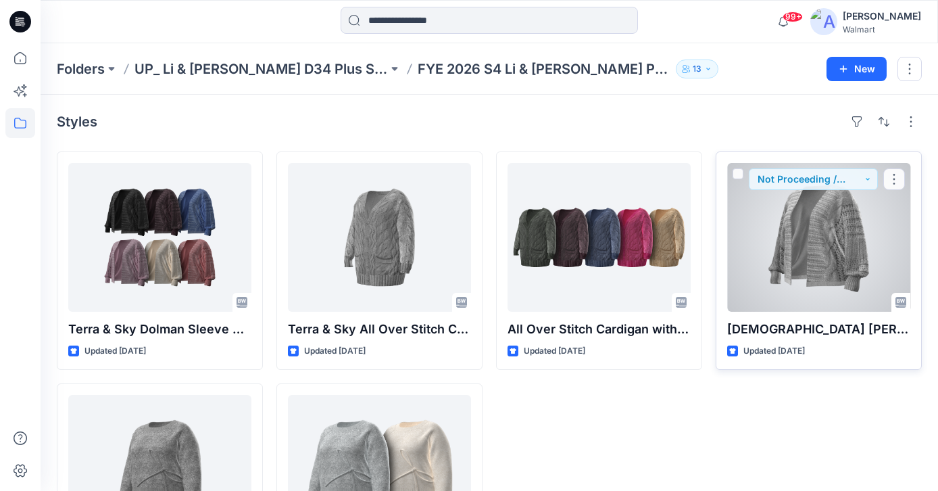
click at [816, 261] on div at bounding box center [818, 237] width 183 height 149
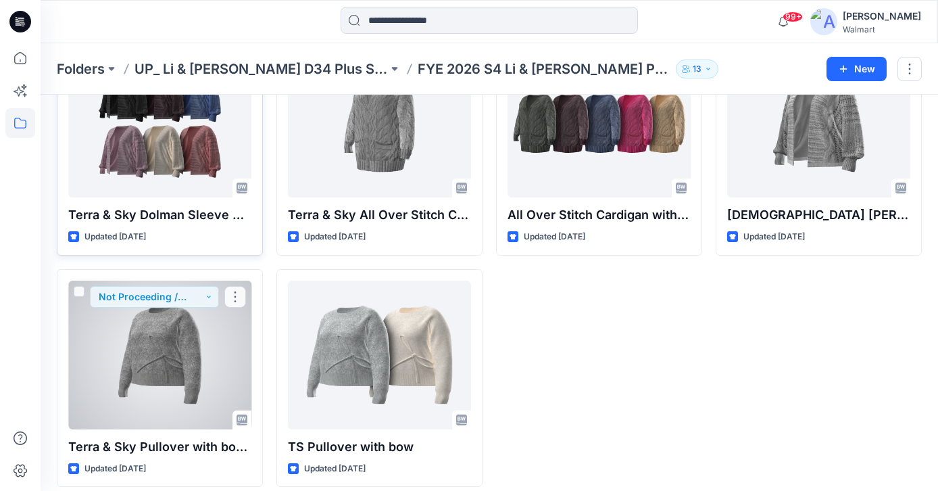
scroll to position [126, 0]
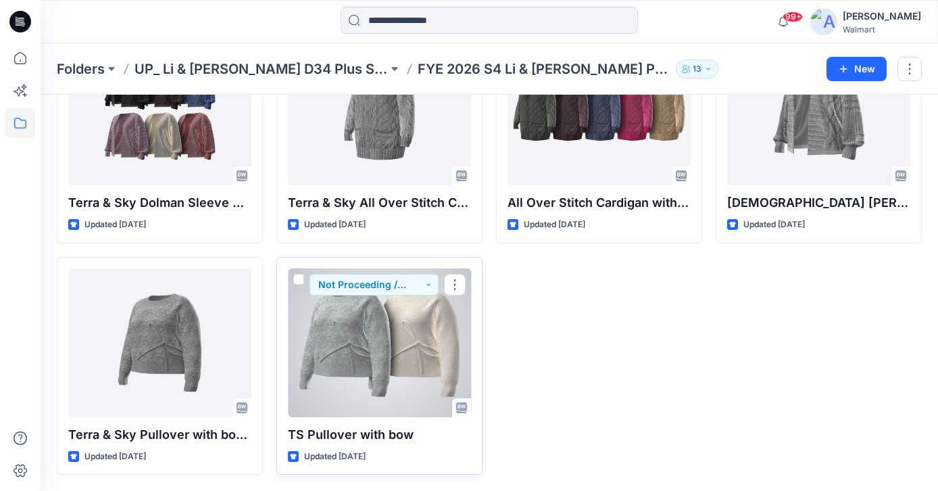
click at [368, 322] on div at bounding box center [379, 342] width 183 height 149
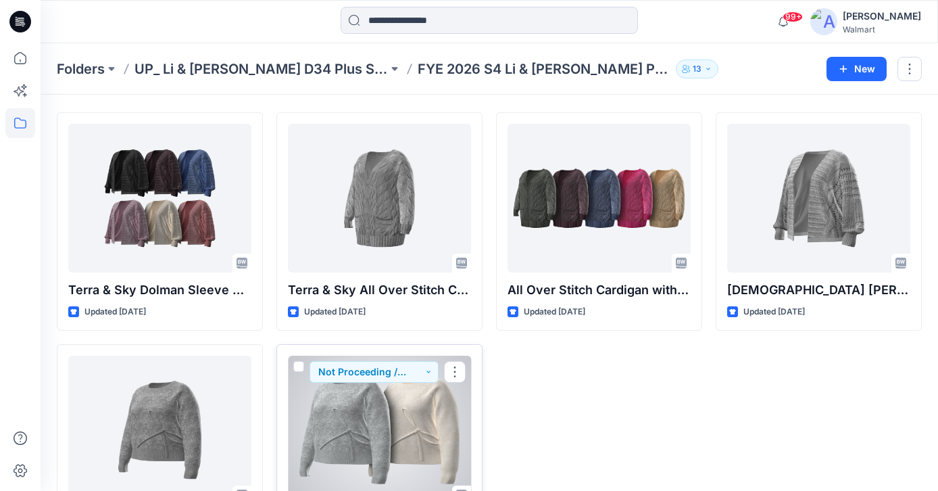
scroll to position [34, 0]
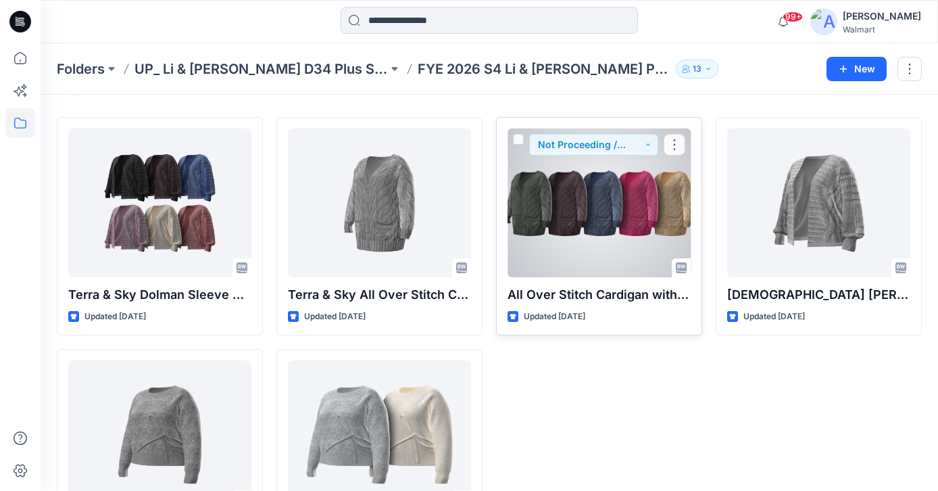
click at [639, 222] on div at bounding box center [599, 202] width 183 height 149
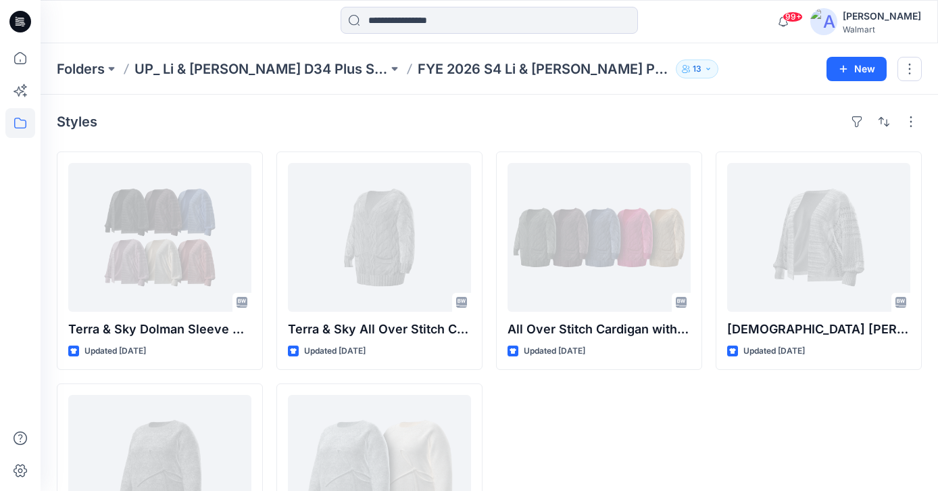
scroll to position [34, 0]
